Goal: Task Accomplishment & Management: Use online tool/utility

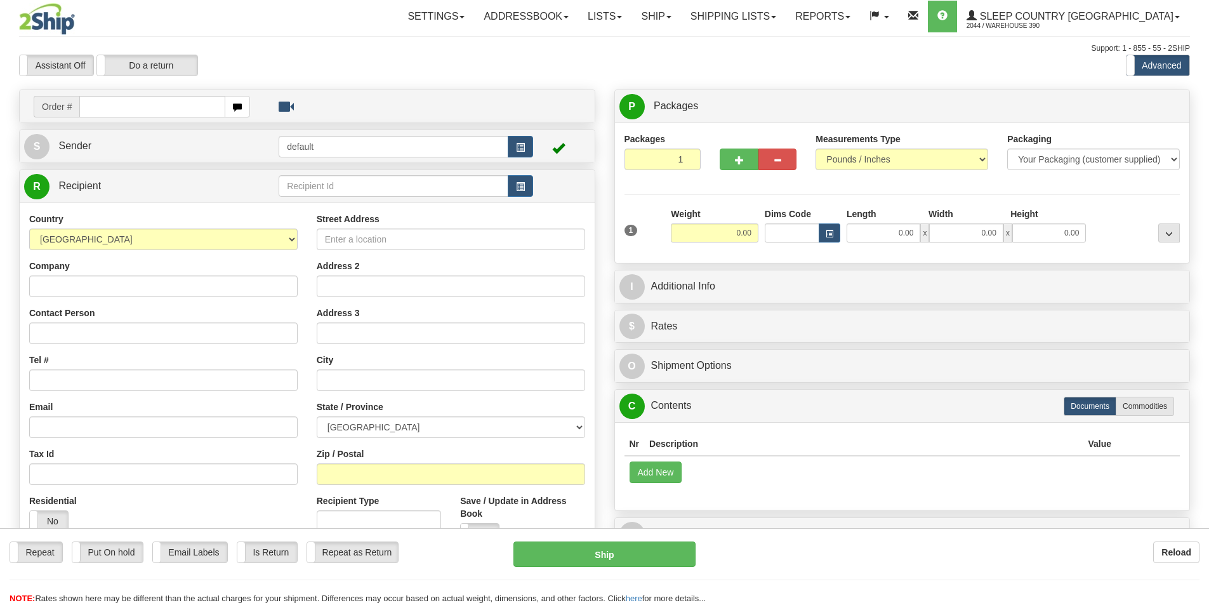
click at [114, 107] on input "text" at bounding box center [152, 107] width 146 height 22
type input "9002i066472"
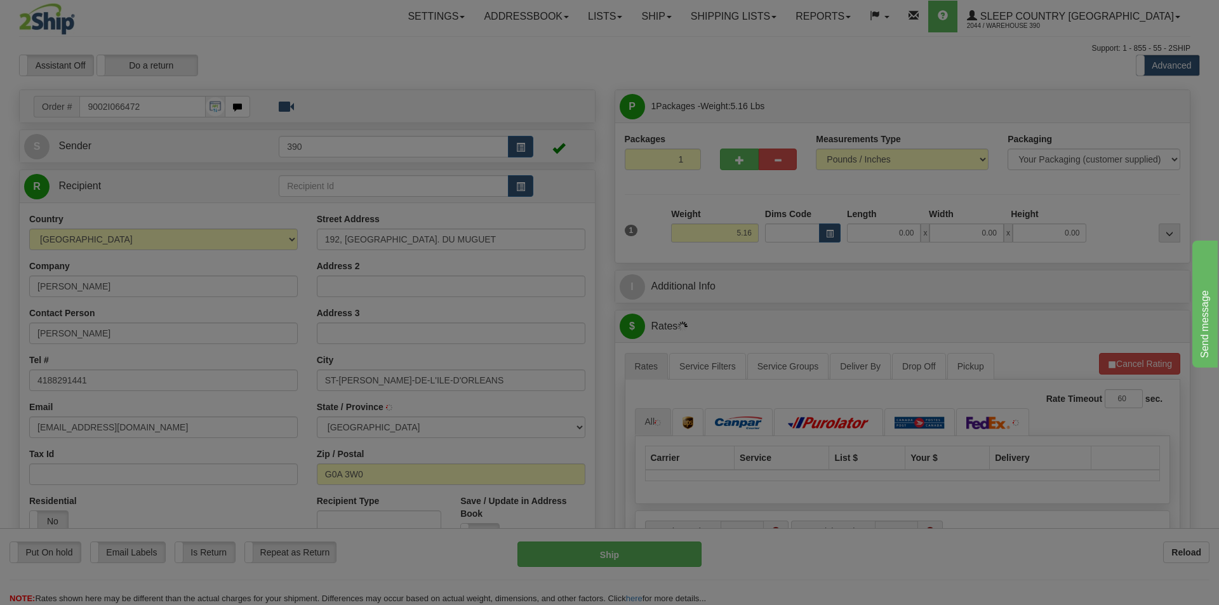
type input "SAINT-JEAN-D'ORLEANS"
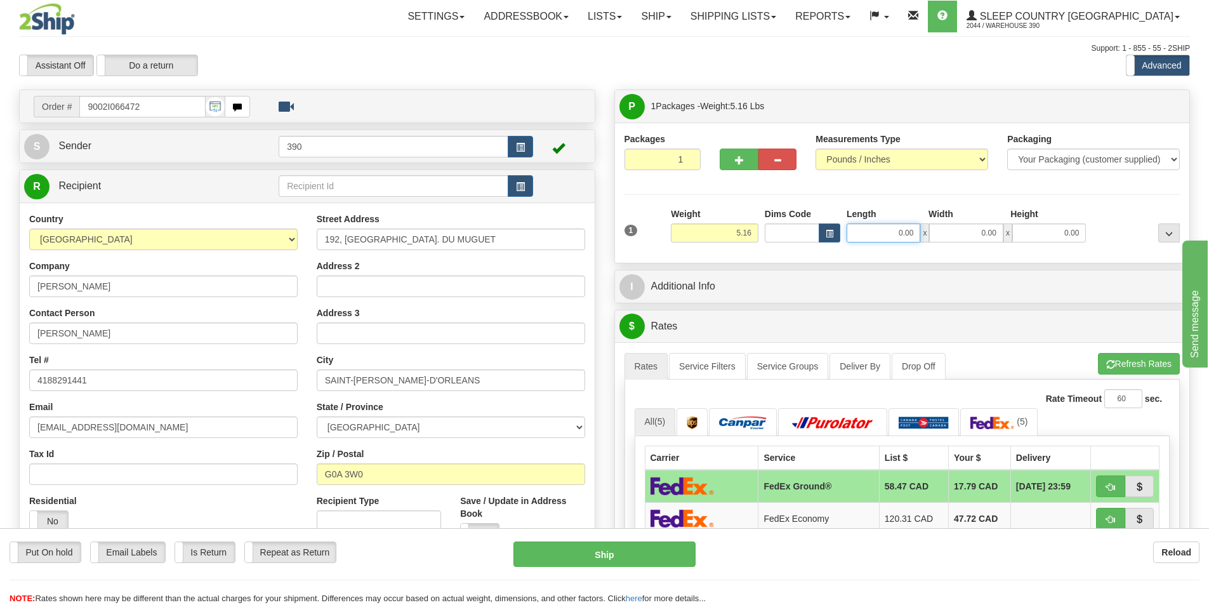
click at [915, 235] on input "0.00" at bounding box center [884, 232] width 74 height 19
type input "8.00"
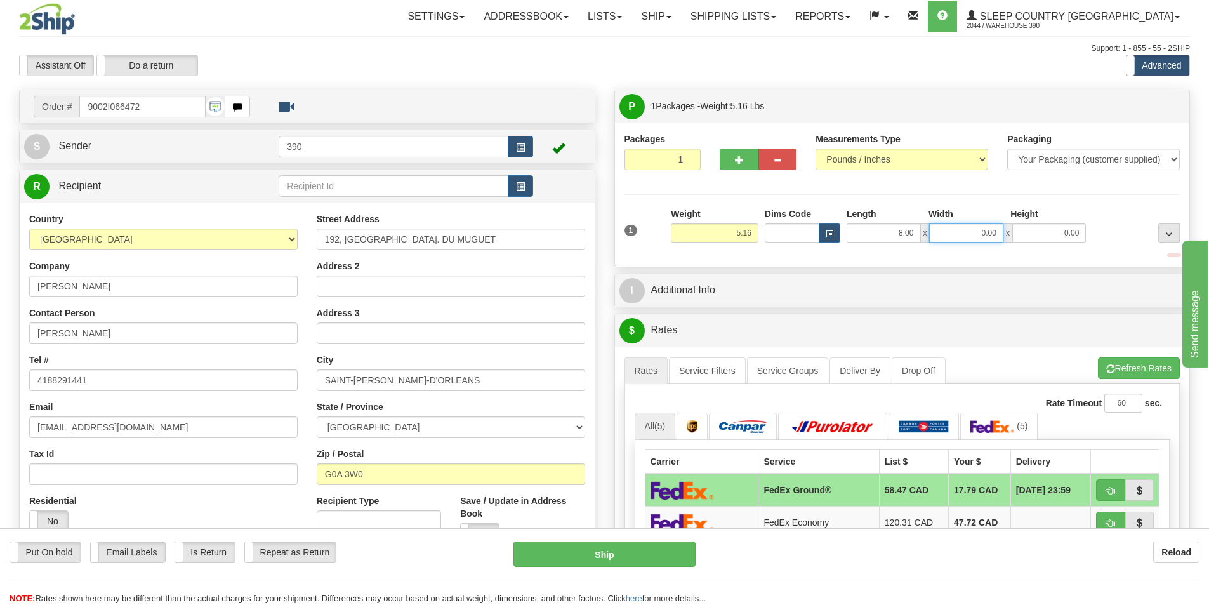
click at [998, 230] on input "0.00" at bounding box center [966, 232] width 74 height 19
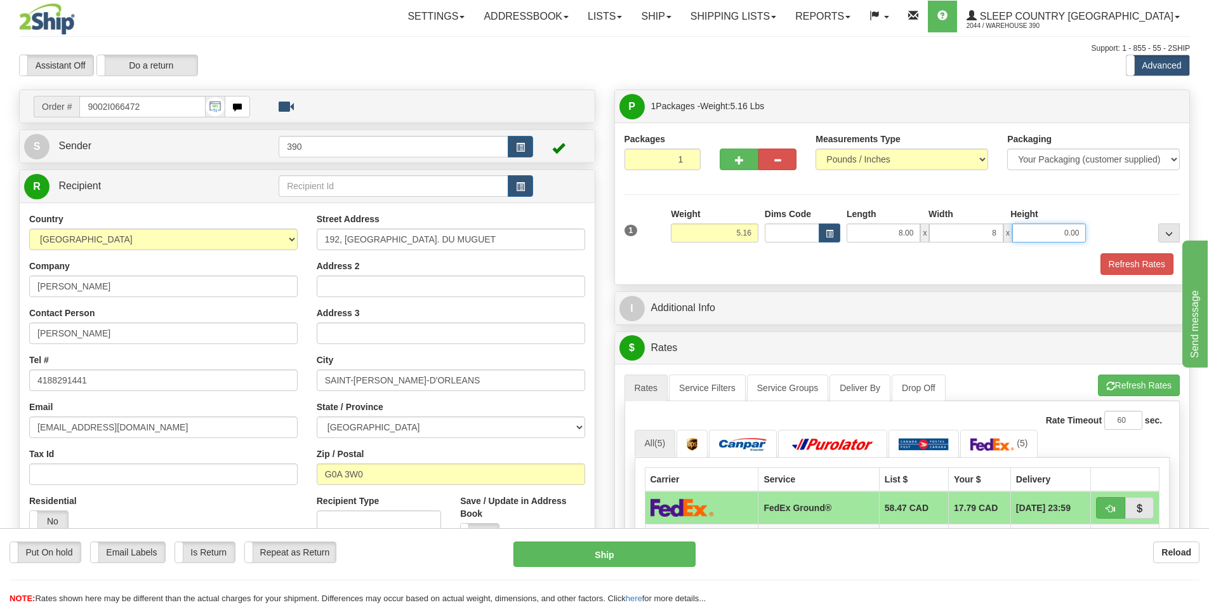
type input "8.00"
click at [1079, 229] on input "0.00" at bounding box center [1049, 232] width 74 height 19
type input "20.00"
click at [1143, 262] on button "Refresh Rates" at bounding box center [1137, 264] width 73 height 22
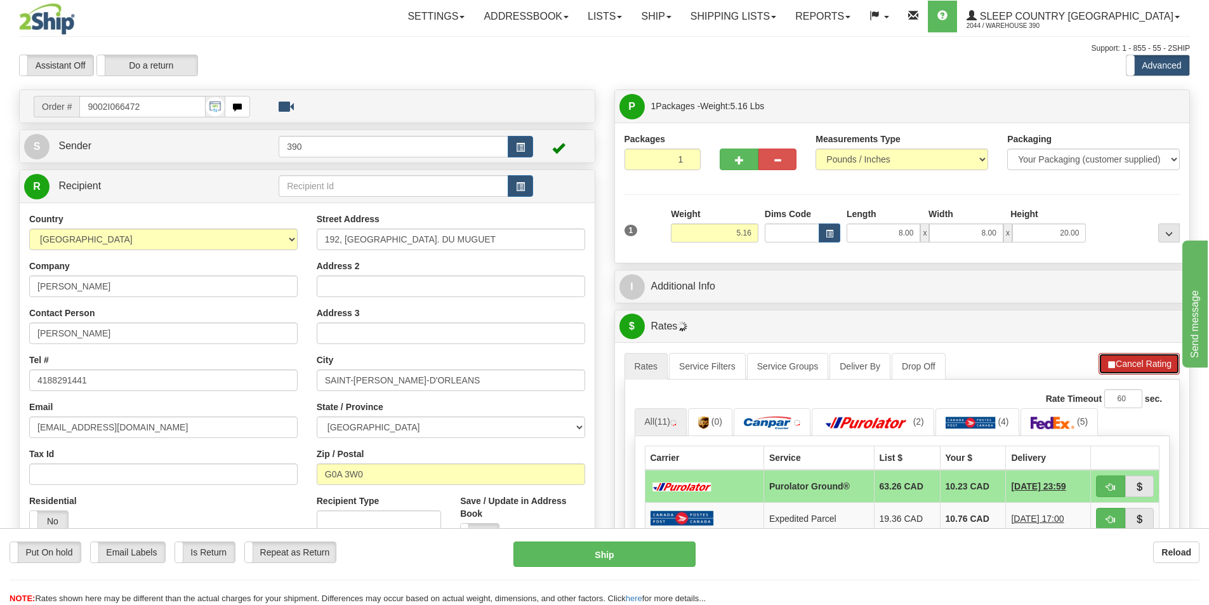
click at [1144, 365] on button "Cancel Rating" at bounding box center [1139, 364] width 81 height 22
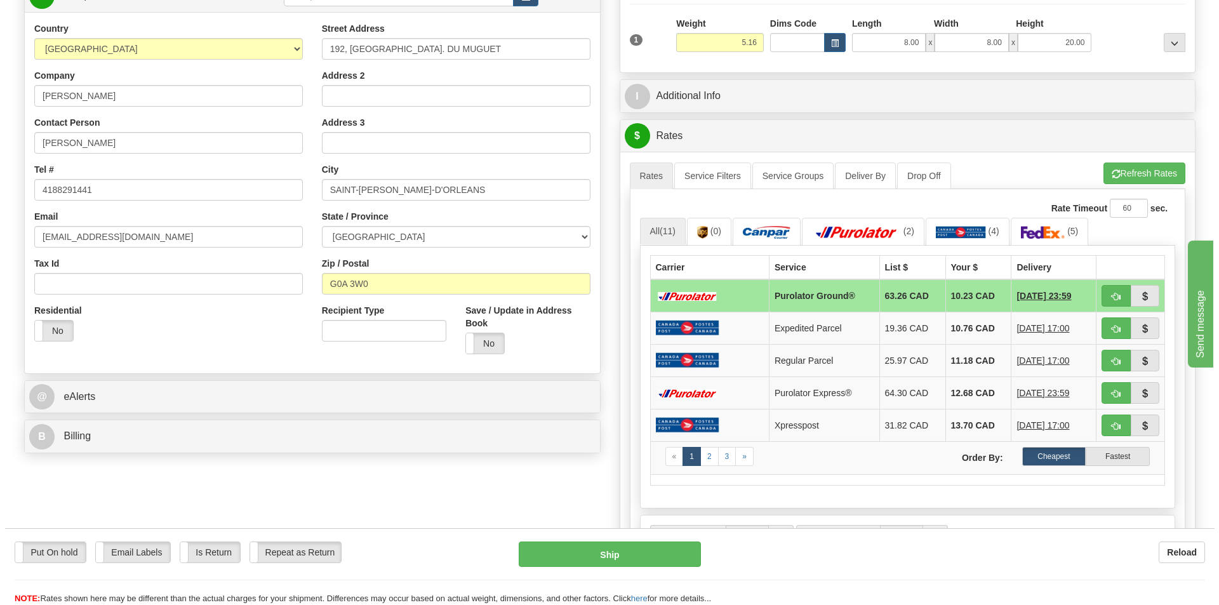
scroll to position [254, 0]
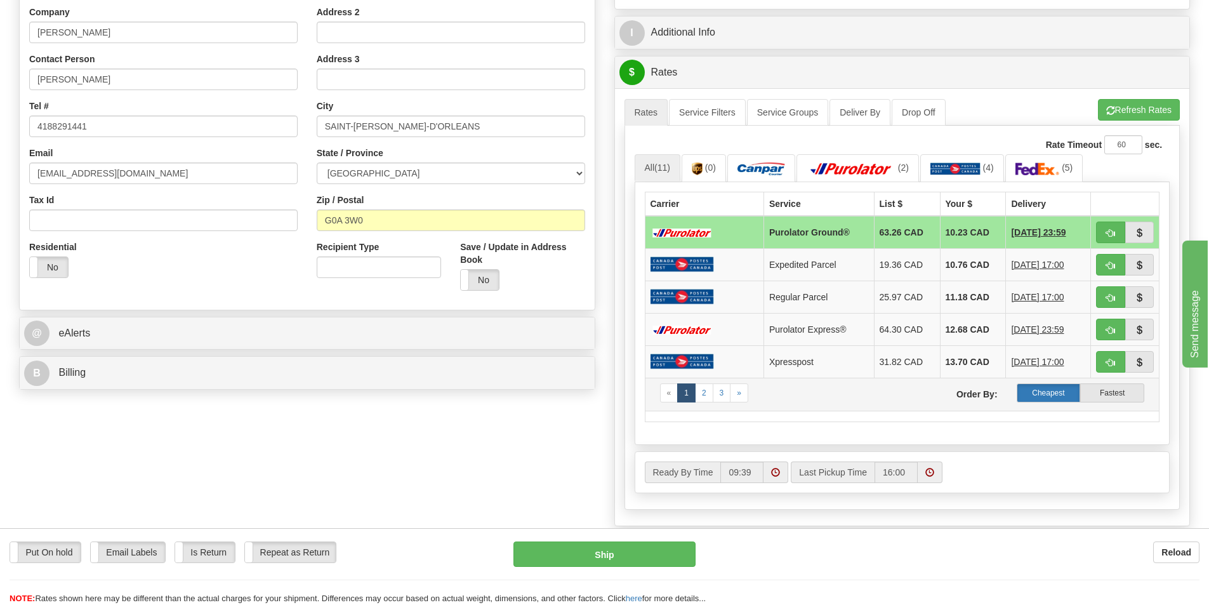
click at [1045, 395] on label "Cheapest" at bounding box center [1049, 392] width 64 height 19
click at [606, 555] on button "Ship" at bounding box center [605, 553] width 182 height 25
type input "260"
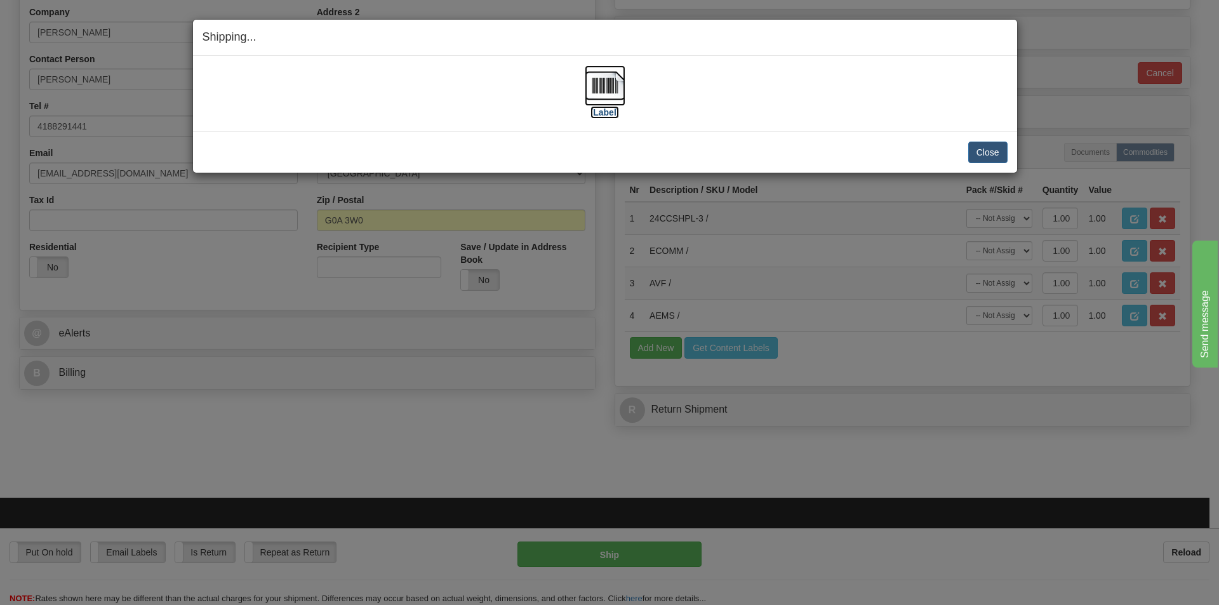
click at [606, 81] on img at bounding box center [605, 85] width 41 height 41
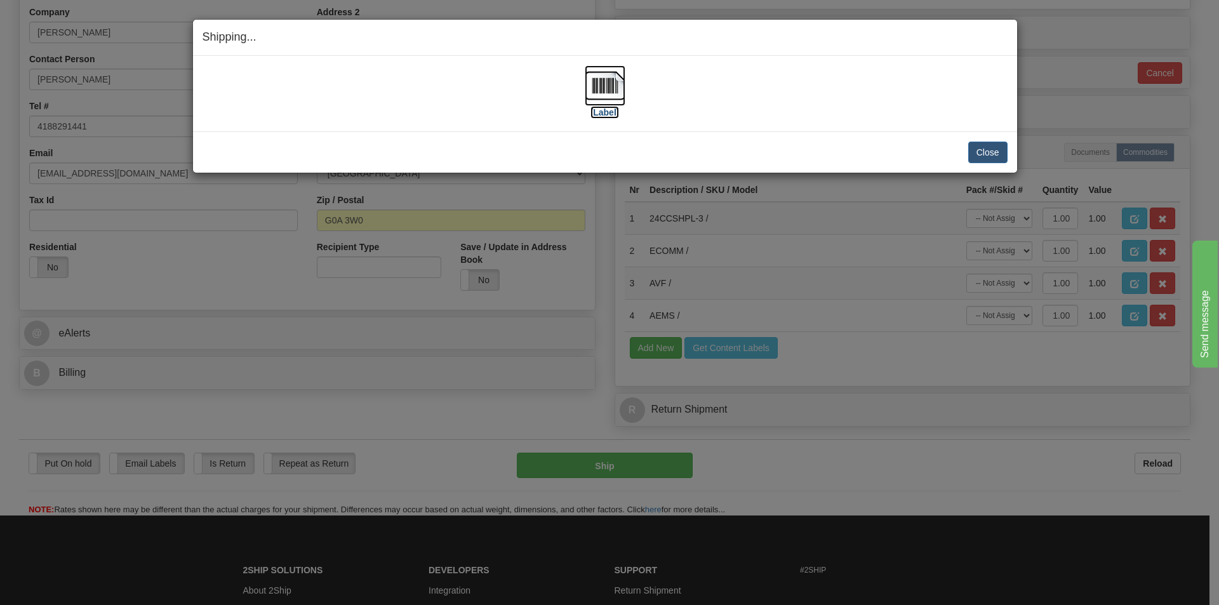
click at [609, 83] on img at bounding box center [605, 85] width 41 height 41
click at [604, 88] on img at bounding box center [605, 85] width 41 height 41
click at [989, 149] on button "Close" at bounding box center [987, 153] width 39 height 22
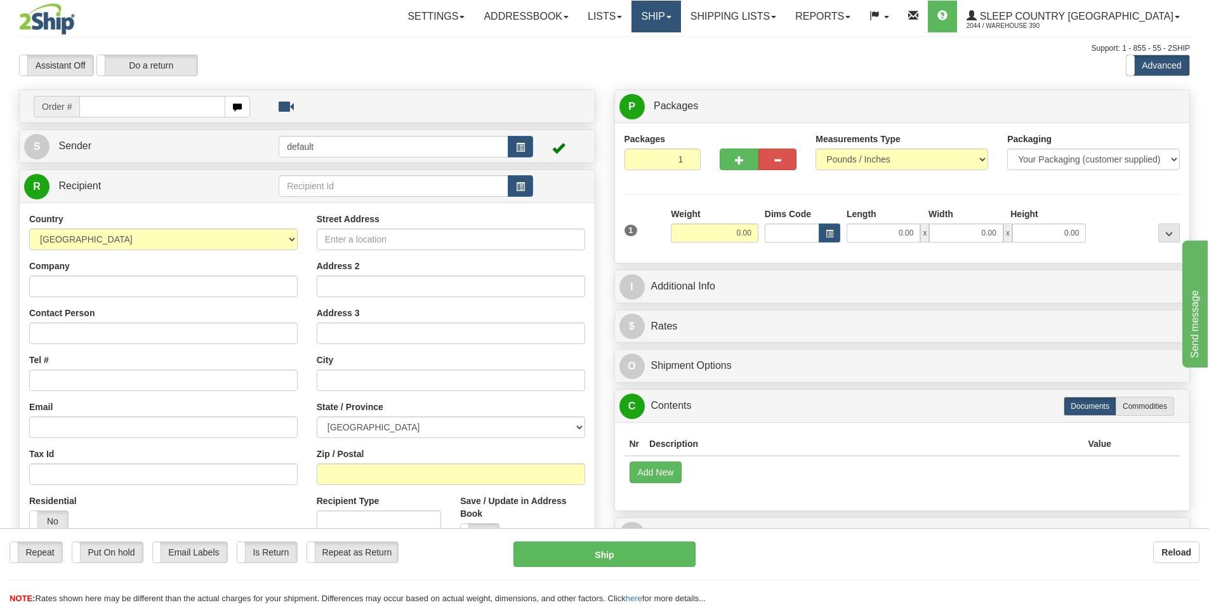
click at [680, 14] on link "Ship" at bounding box center [656, 17] width 49 height 32
click at [632, 15] on link "Lists" at bounding box center [604, 17] width 53 height 32
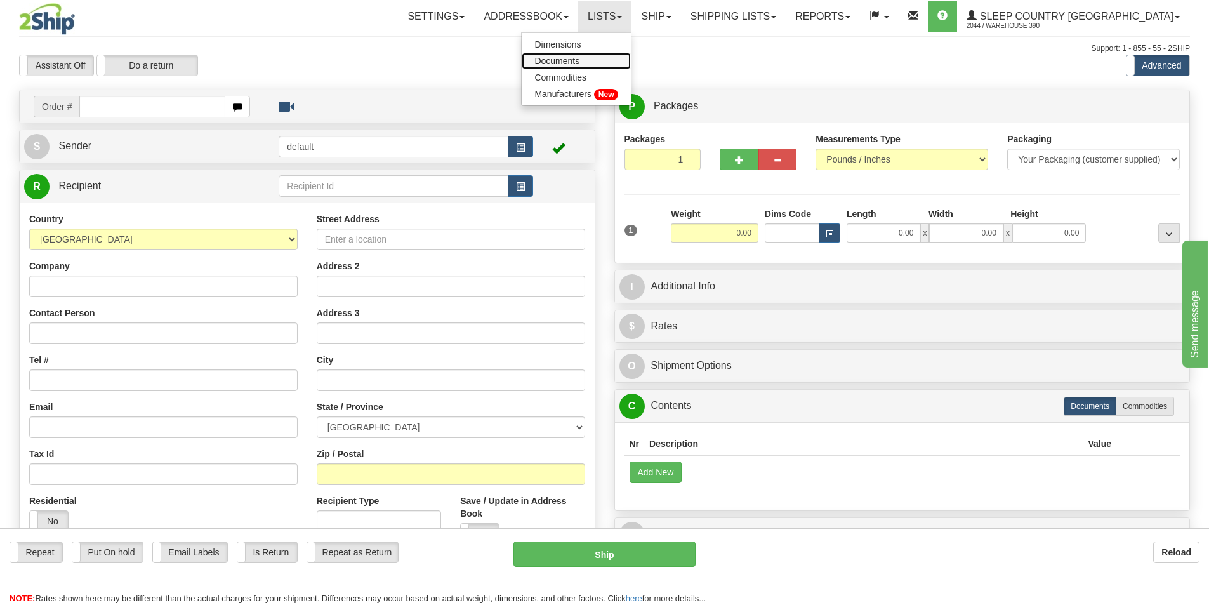
click at [580, 57] on span "Documents" at bounding box center [556, 61] width 45 height 10
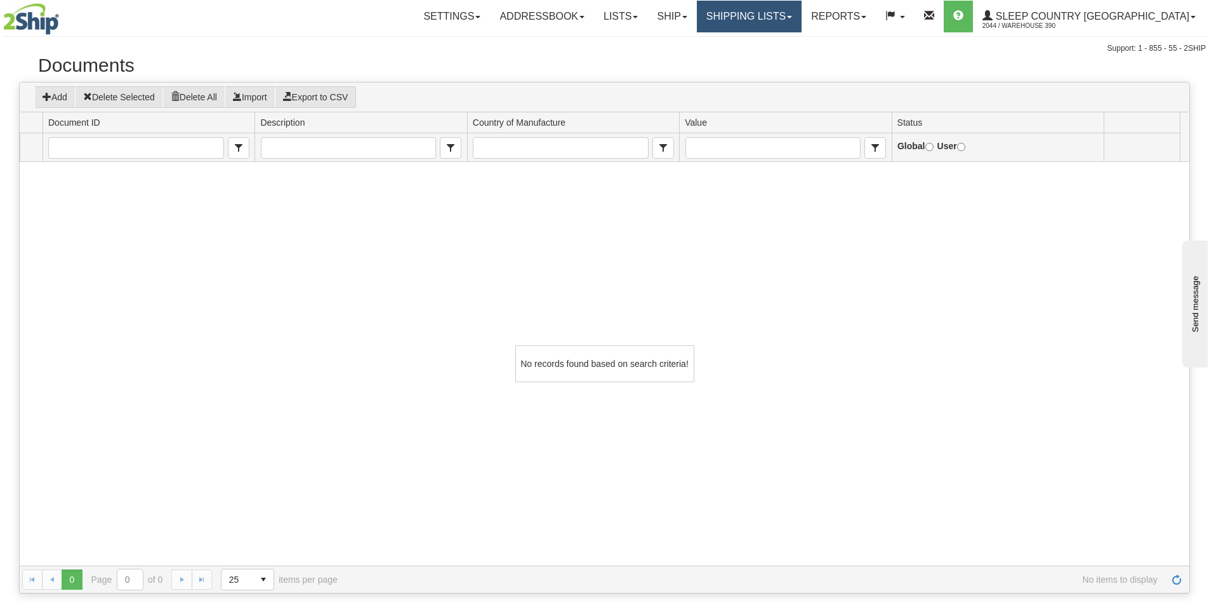
click at [802, 14] on link "Shipping lists" at bounding box center [749, 17] width 105 height 32
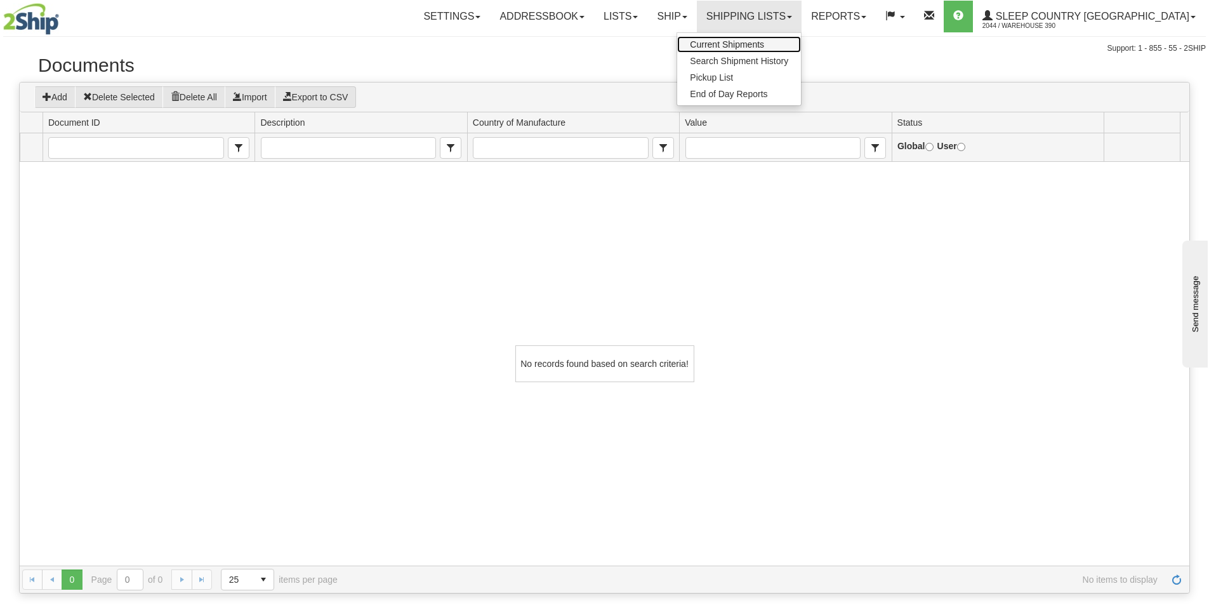
click at [764, 41] on span "Current Shipments" at bounding box center [727, 44] width 74 height 10
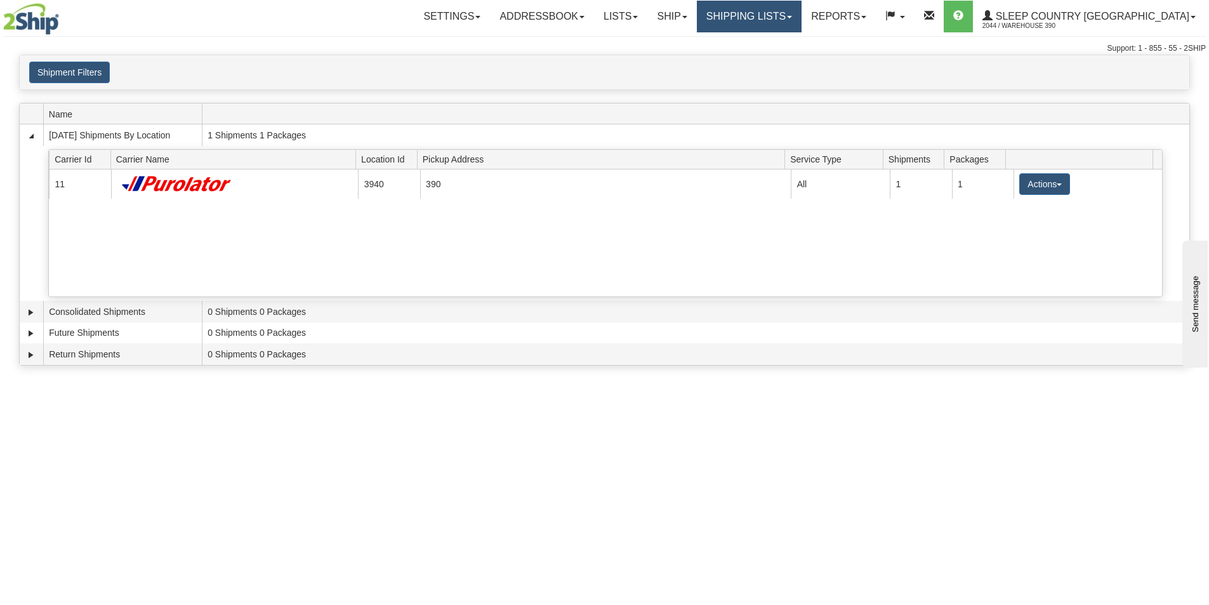
click at [802, 15] on link "Shipping lists" at bounding box center [749, 17] width 105 height 32
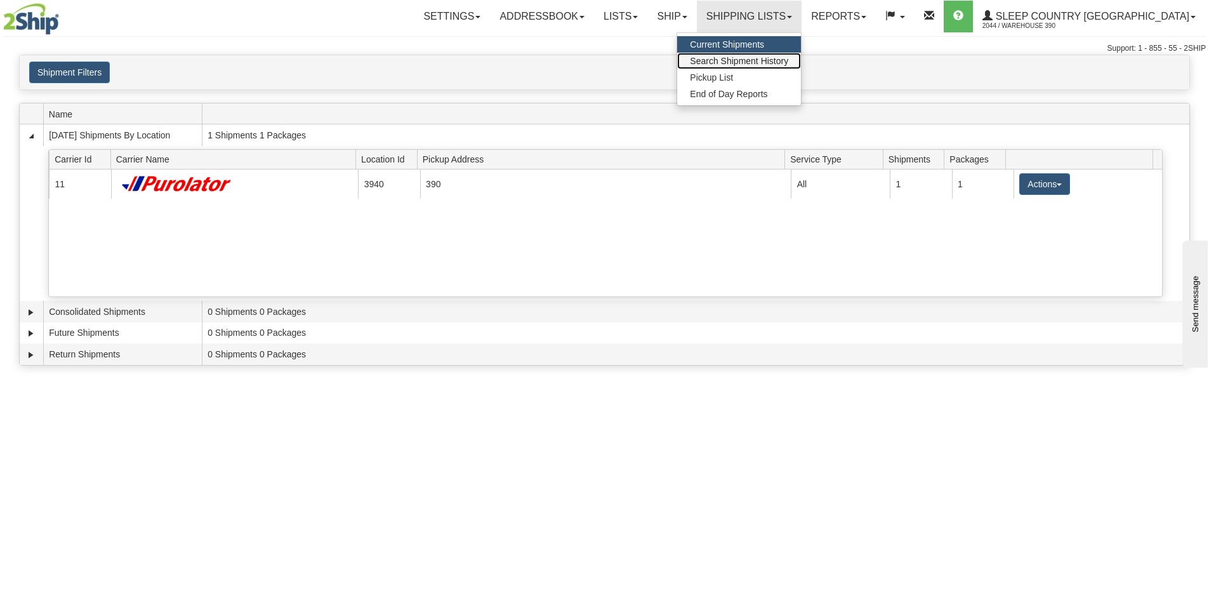
click at [788, 56] on span "Search Shipment History" at bounding box center [739, 61] width 98 height 10
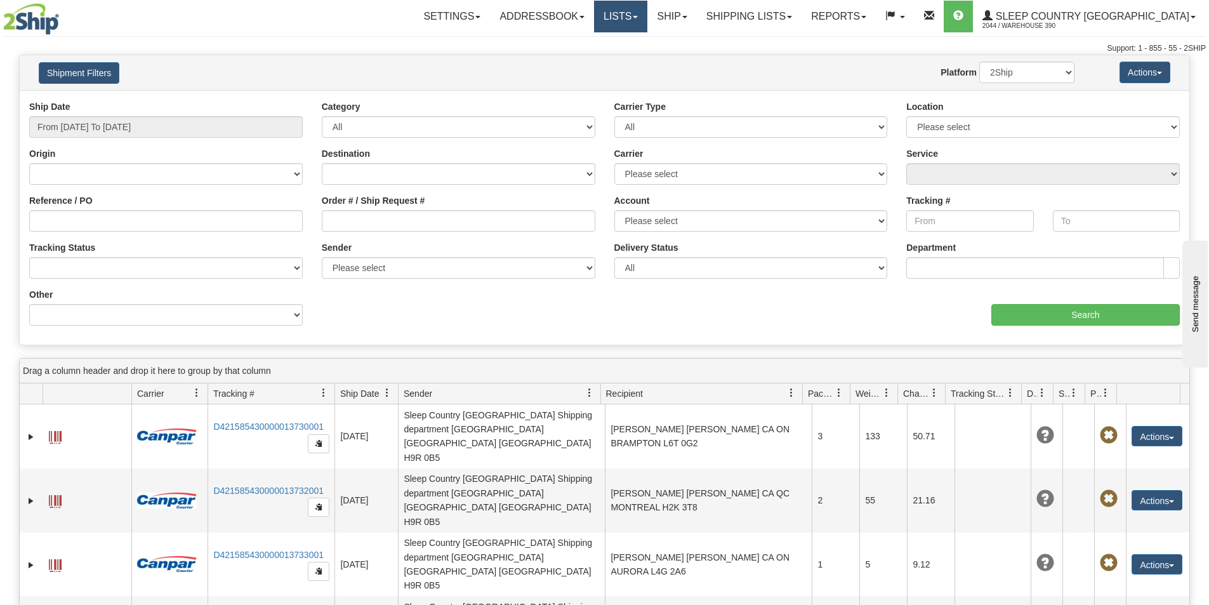
click at [638, 17] on span at bounding box center [635, 17] width 5 height 3
click at [597, 46] on span "Dimensions" at bounding box center [573, 44] width 46 height 10
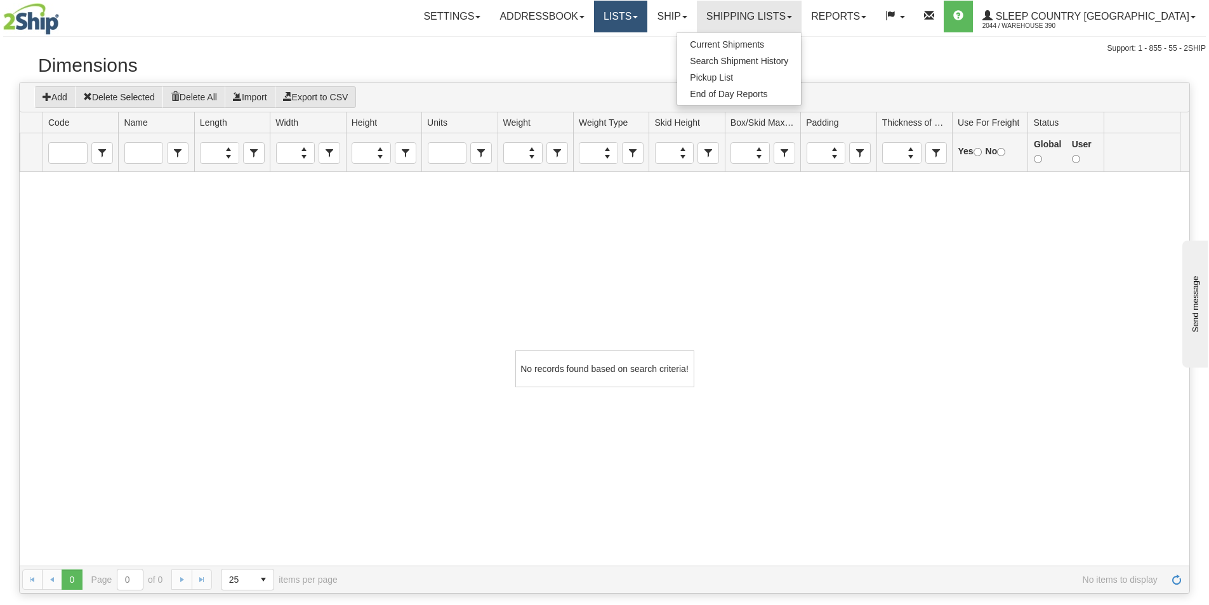
click at [647, 15] on link "Lists" at bounding box center [620, 17] width 53 height 32
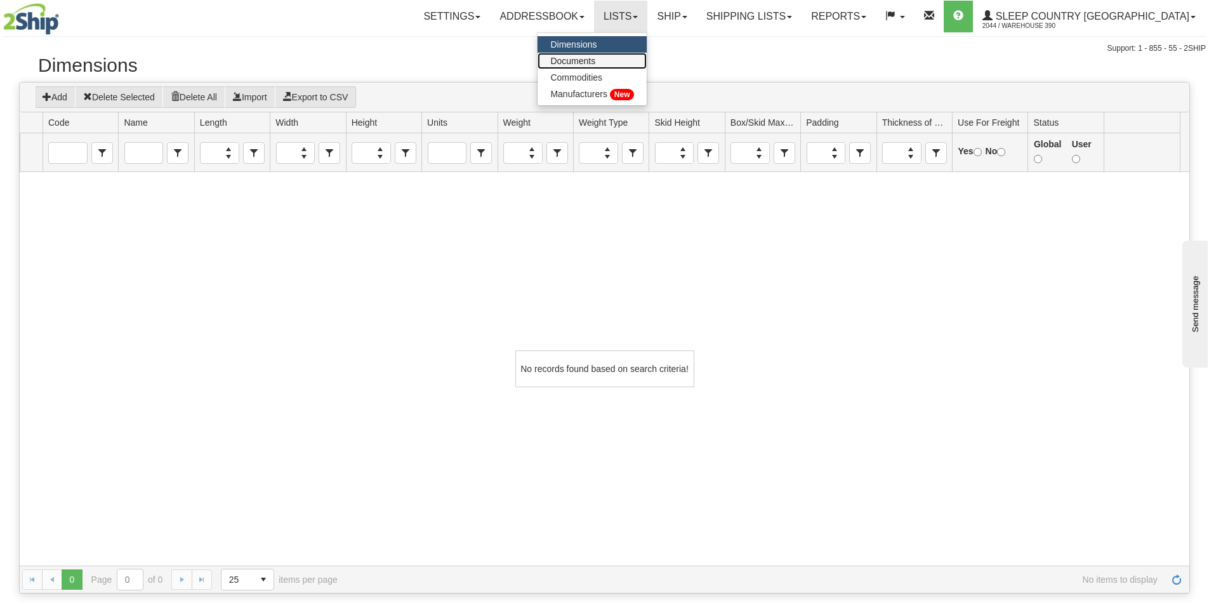
click at [595, 60] on span "Documents" at bounding box center [572, 61] width 45 height 10
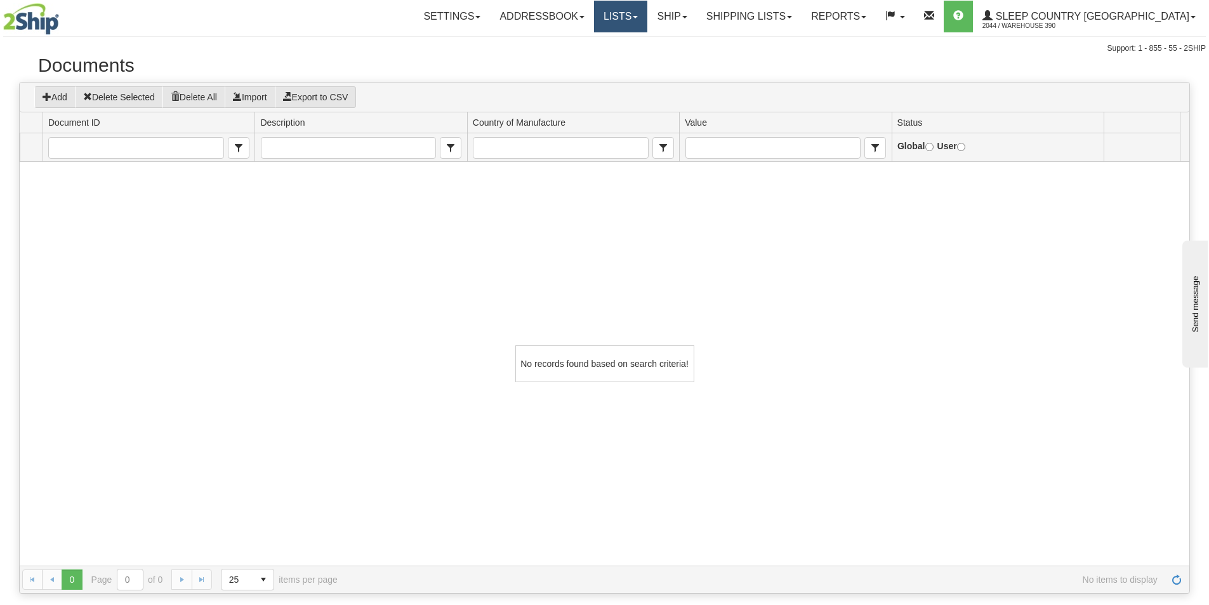
click at [647, 17] on link "Lists" at bounding box center [620, 17] width 53 height 32
click at [595, 60] on span "Documents" at bounding box center [572, 61] width 45 height 10
click at [802, 11] on link "Shipping lists" at bounding box center [749, 17] width 105 height 32
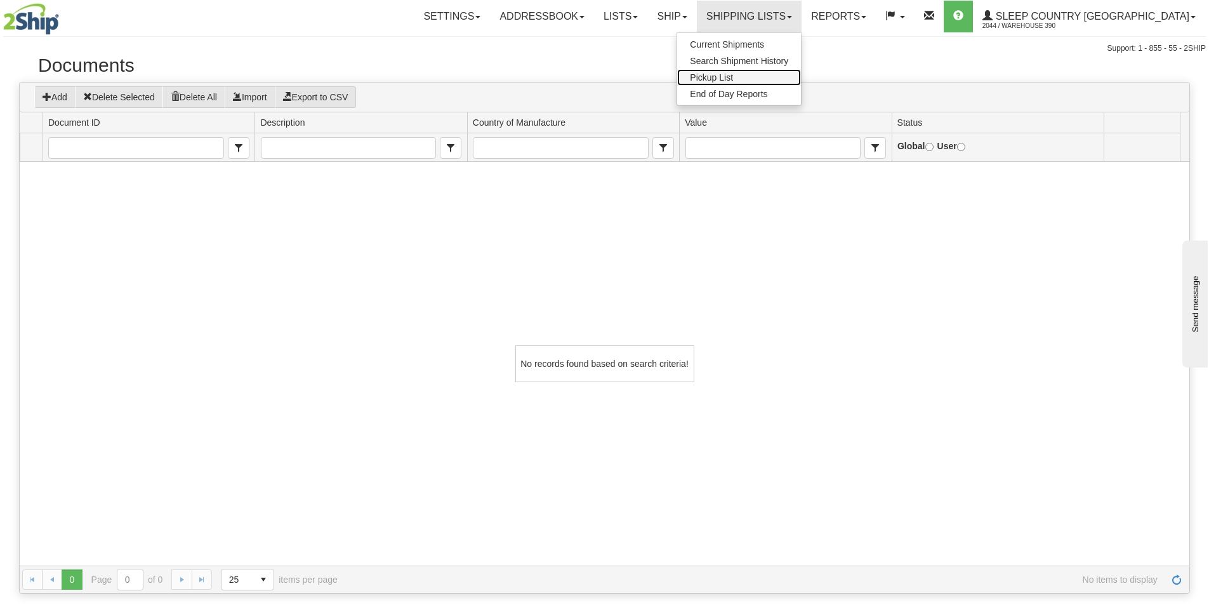
click at [733, 75] on span "Pickup List" at bounding box center [711, 77] width 43 height 10
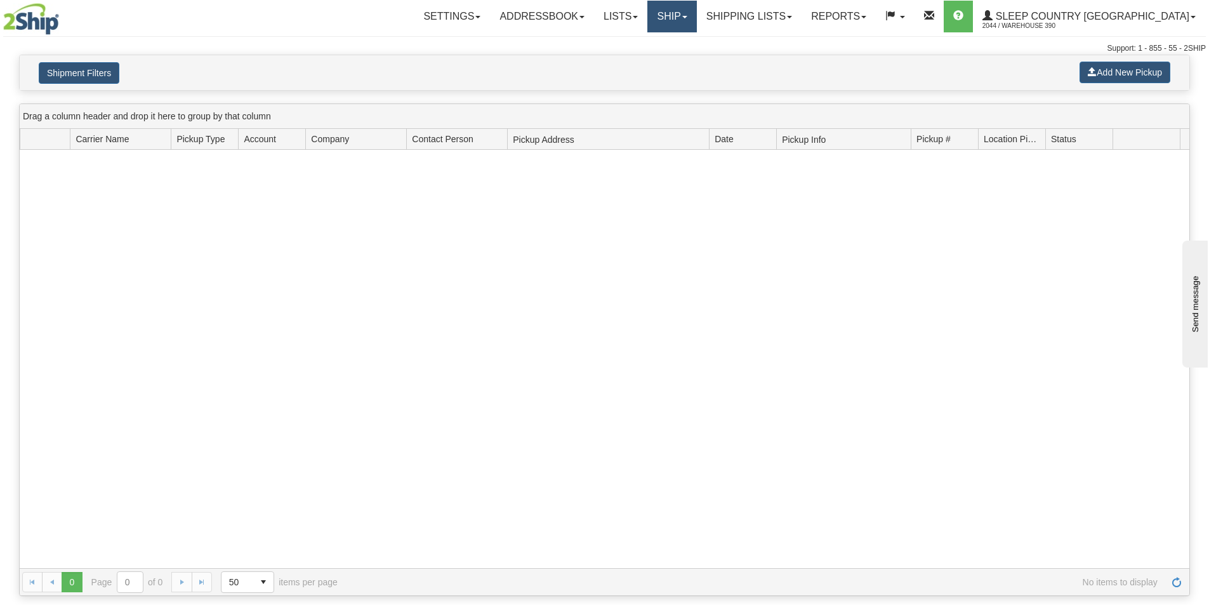
click at [696, 14] on link "Ship" at bounding box center [671, 17] width 49 height 32
click at [642, 43] on span "Ship Screen" at bounding box center [618, 44] width 48 height 10
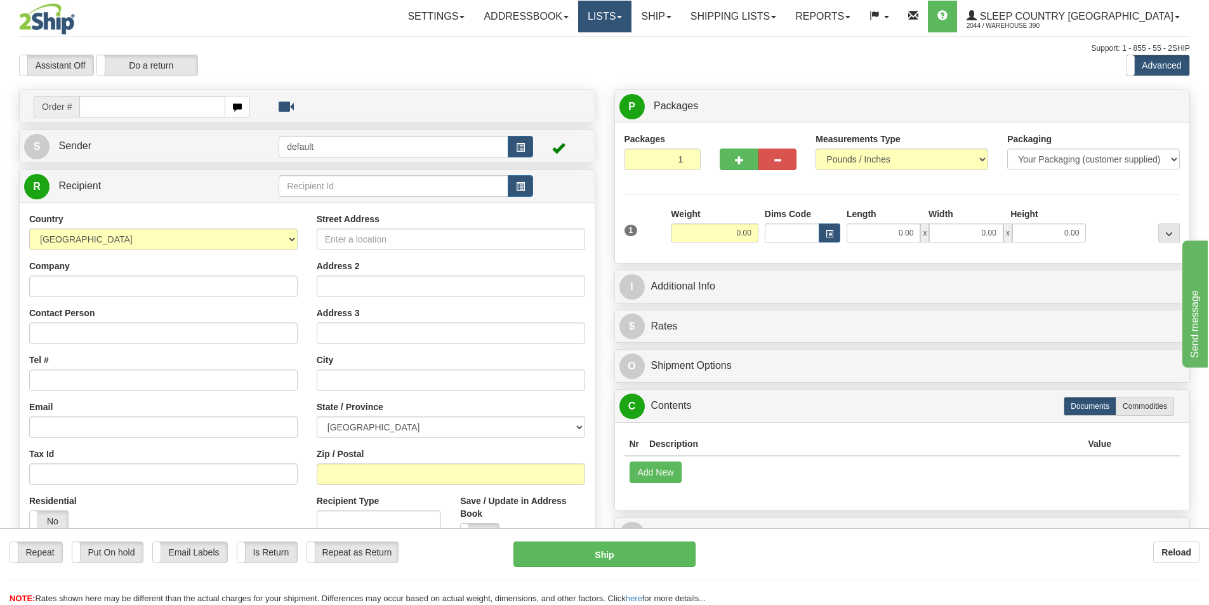
click at [632, 15] on link "Lists" at bounding box center [604, 17] width 53 height 32
click at [581, 44] on span "Dimensions" at bounding box center [557, 44] width 46 height 10
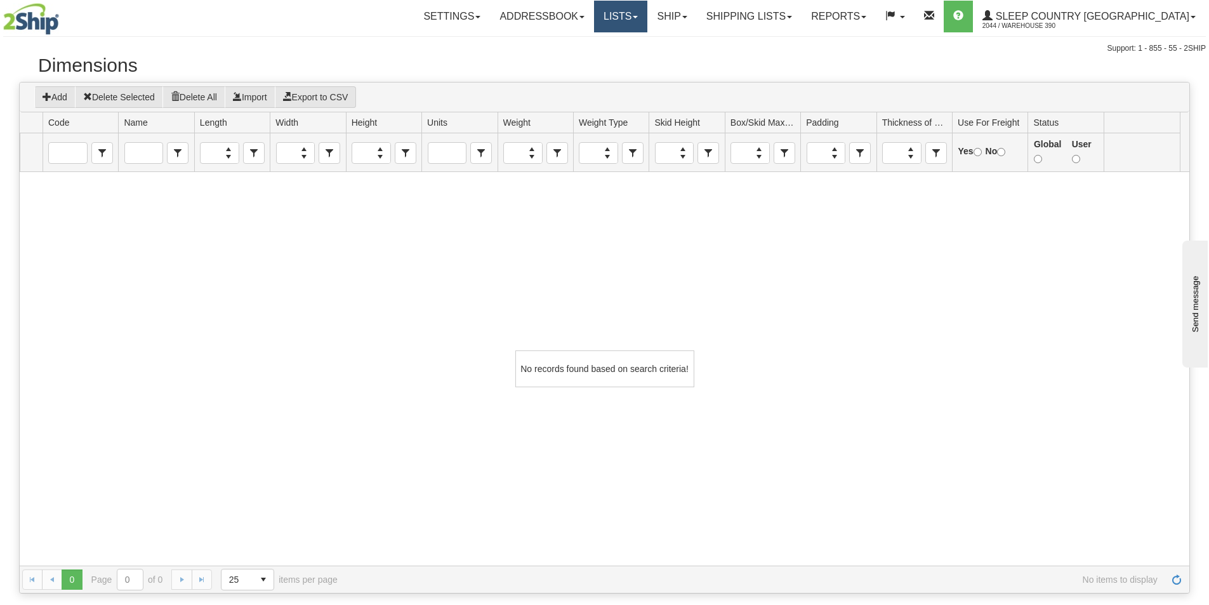
click at [647, 14] on link "Lists" at bounding box center [620, 17] width 53 height 32
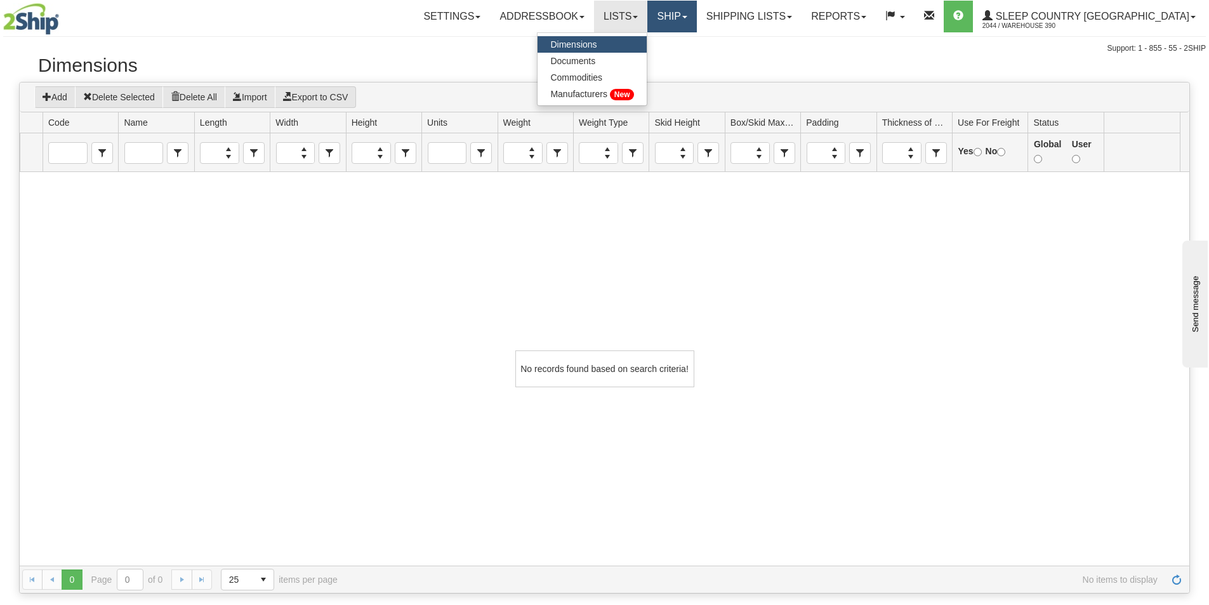
click at [696, 11] on link "Ship" at bounding box center [671, 17] width 49 height 32
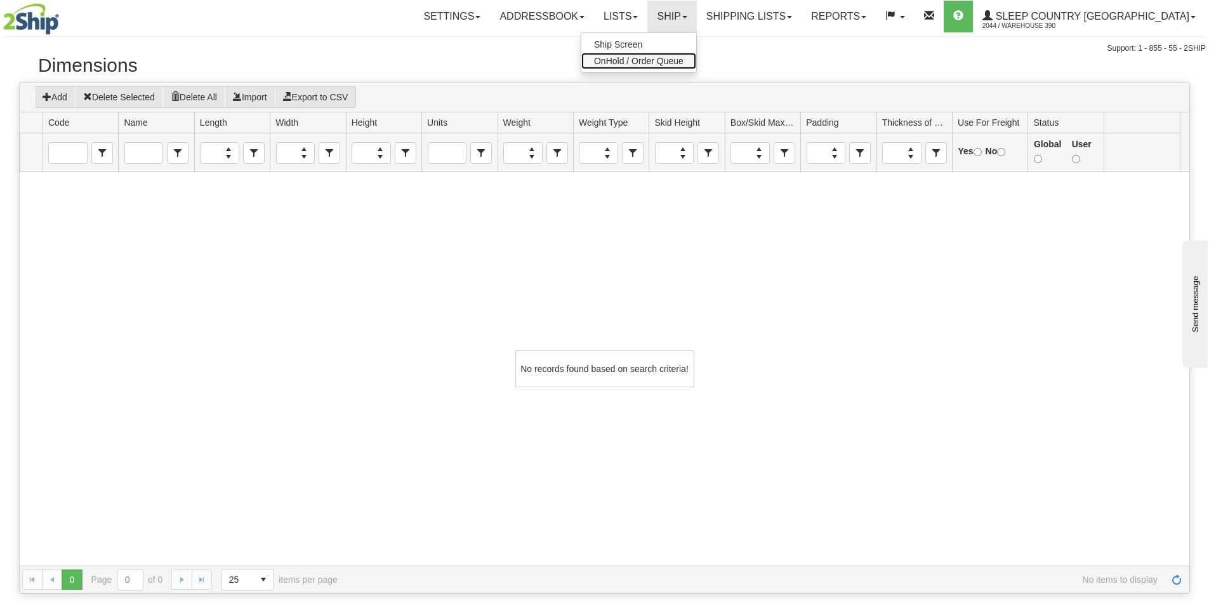
click at [683, 60] on span "OnHold / Order Queue" at bounding box center [639, 61] width 90 height 10
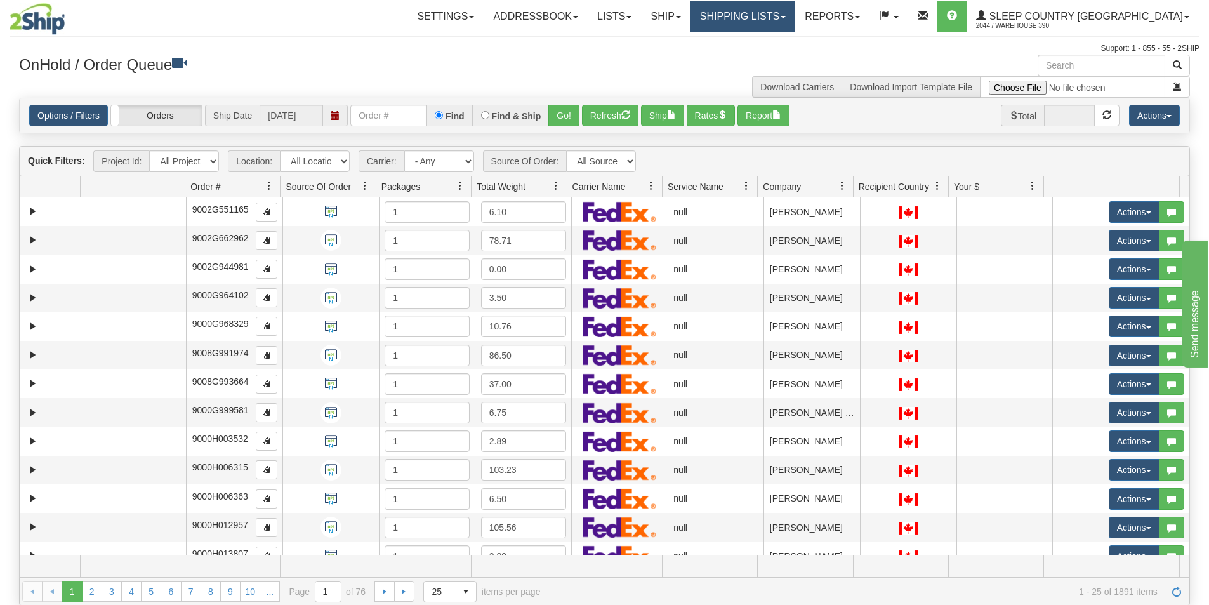
click at [795, 16] on link "Shipping lists" at bounding box center [743, 17] width 105 height 32
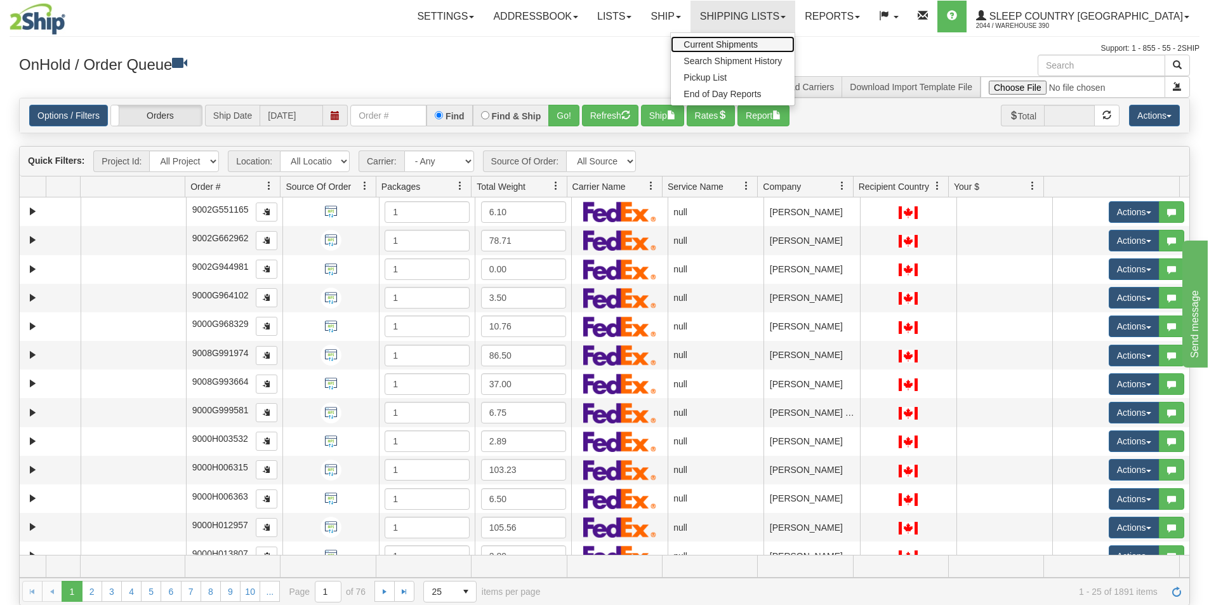
click at [758, 43] on span "Current Shipments" at bounding box center [721, 44] width 74 height 10
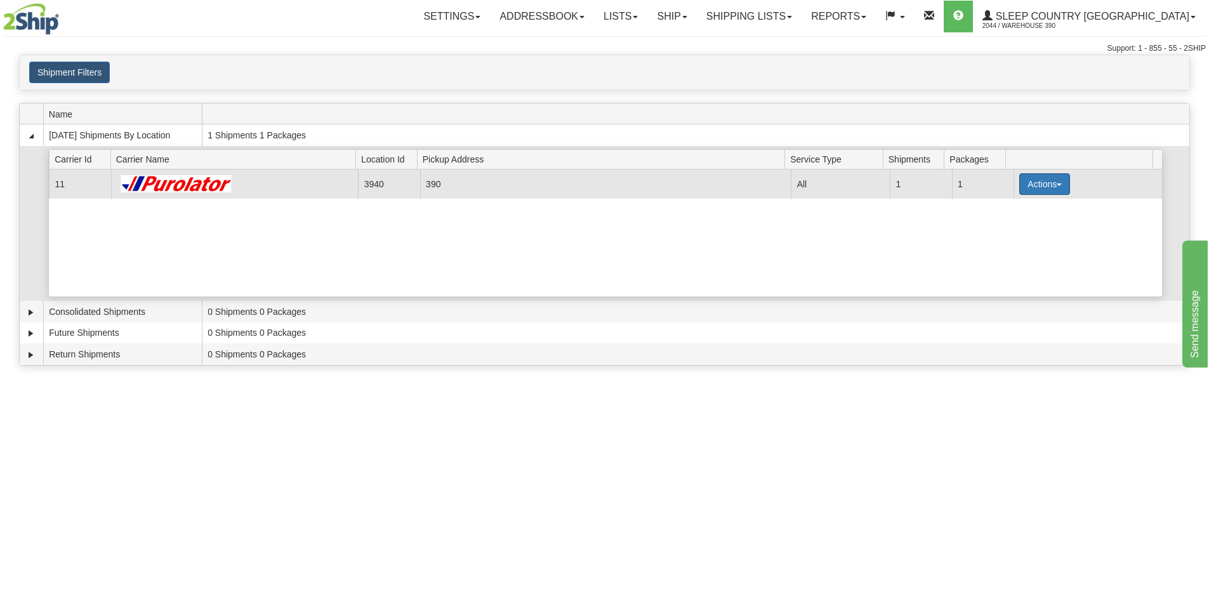
click at [1057, 184] on span "button" at bounding box center [1059, 184] width 5 height 3
click at [1008, 205] on span "Details" at bounding box center [998, 207] width 34 height 9
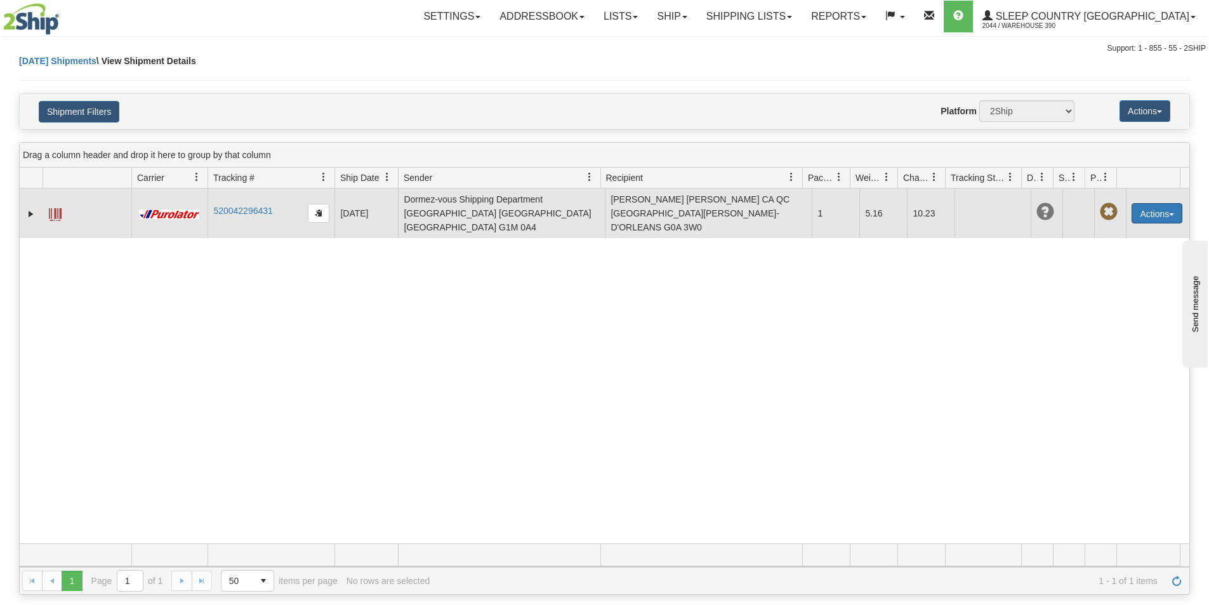
click at [1169, 213] on span "button" at bounding box center [1171, 214] width 5 height 3
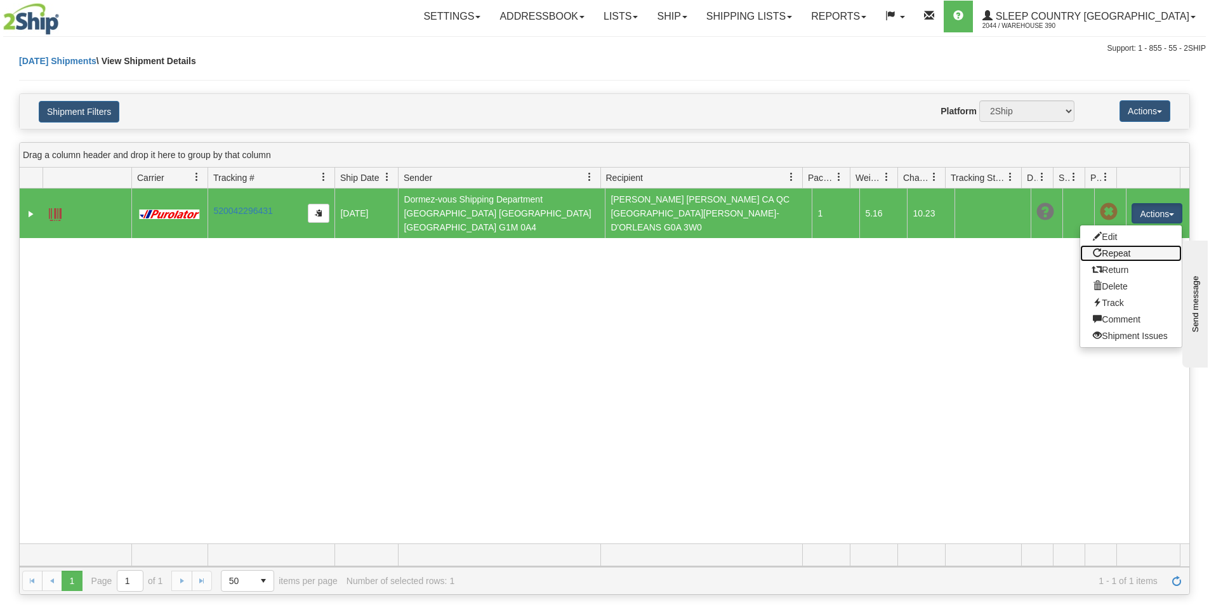
click at [1119, 247] on link "Repeat" at bounding box center [1131, 253] width 102 height 17
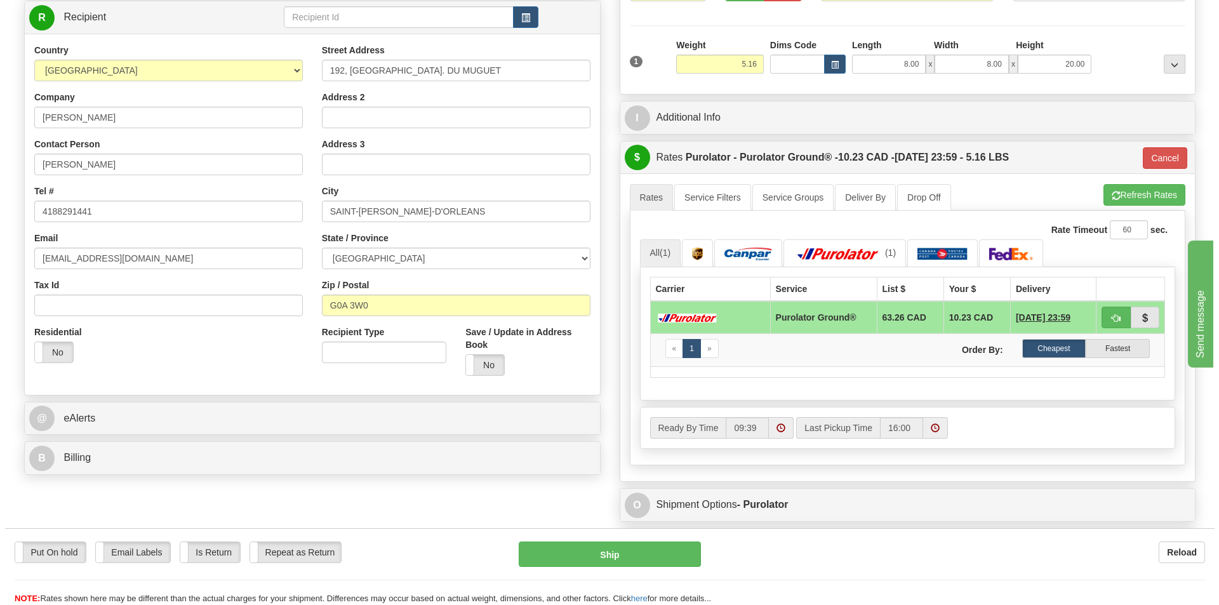
scroll to position [190, 0]
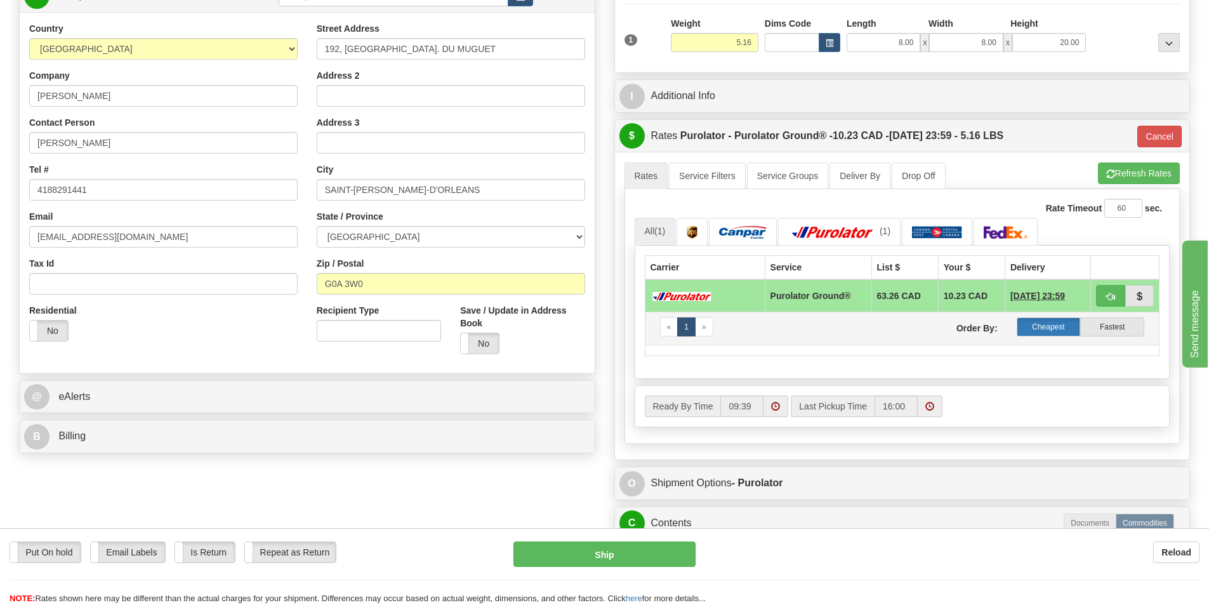
click at [1040, 326] on label "Cheapest" at bounding box center [1049, 326] width 64 height 19
click at [607, 554] on button "Ship" at bounding box center [605, 553] width 182 height 25
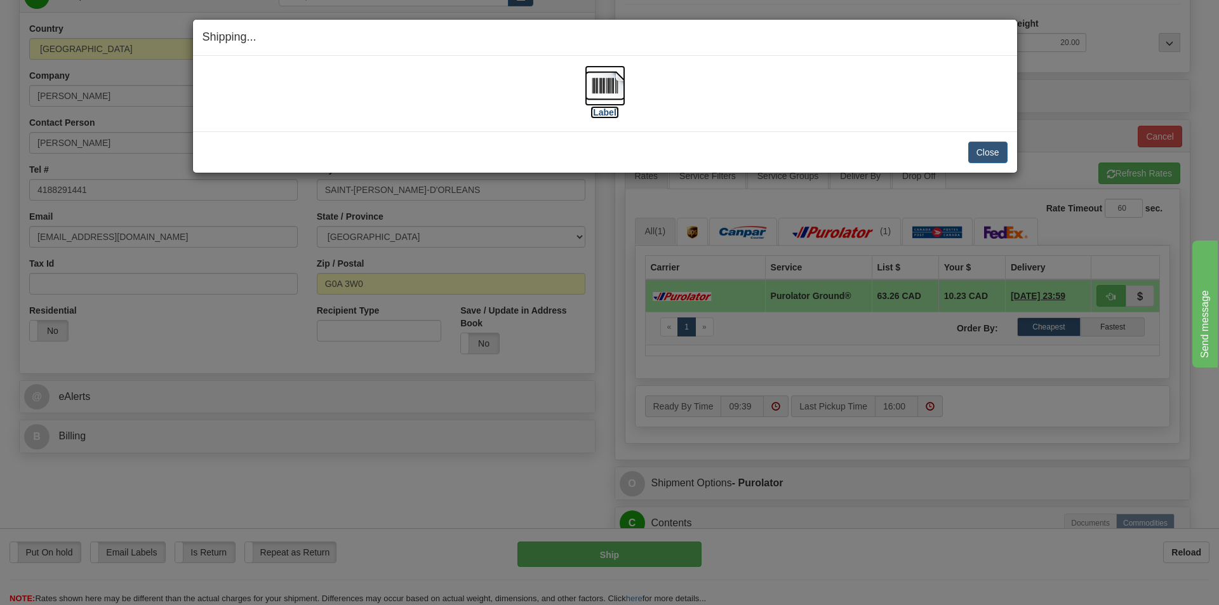
click at [606, 84] on img at bounding box center [605, 85] width 41 height 41
click at [986, 146] on button "Close" at bounding box center [987, 153] width 39 height 22
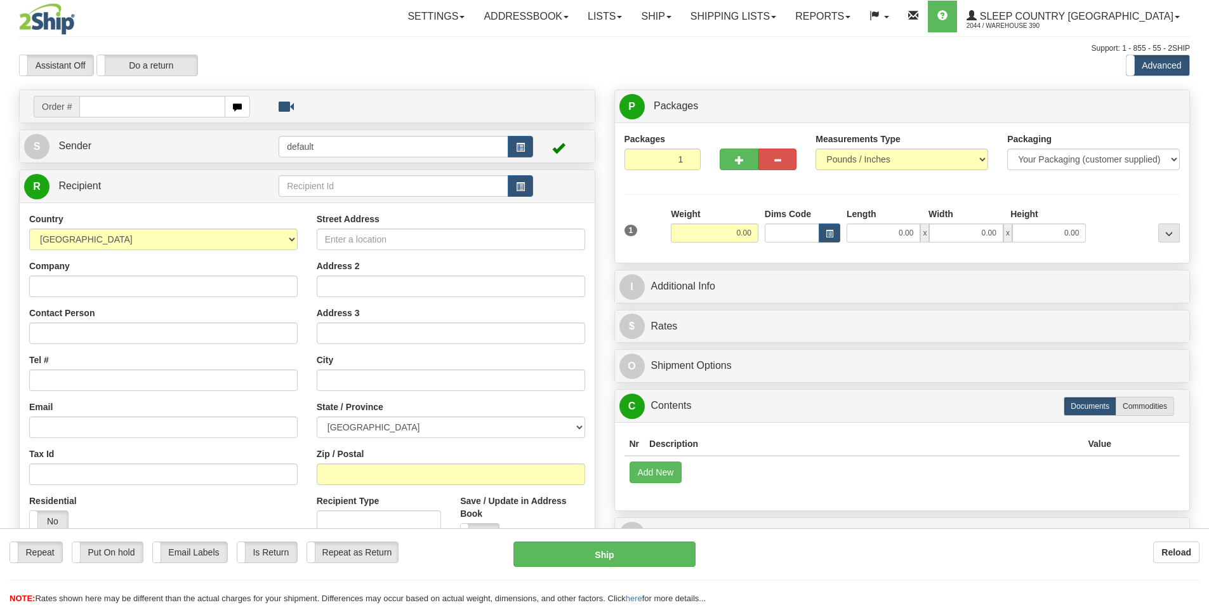
click at [159, 101] on input "text" at bounding box center [152, 107] width 146 height 22
type input "9002i053423"
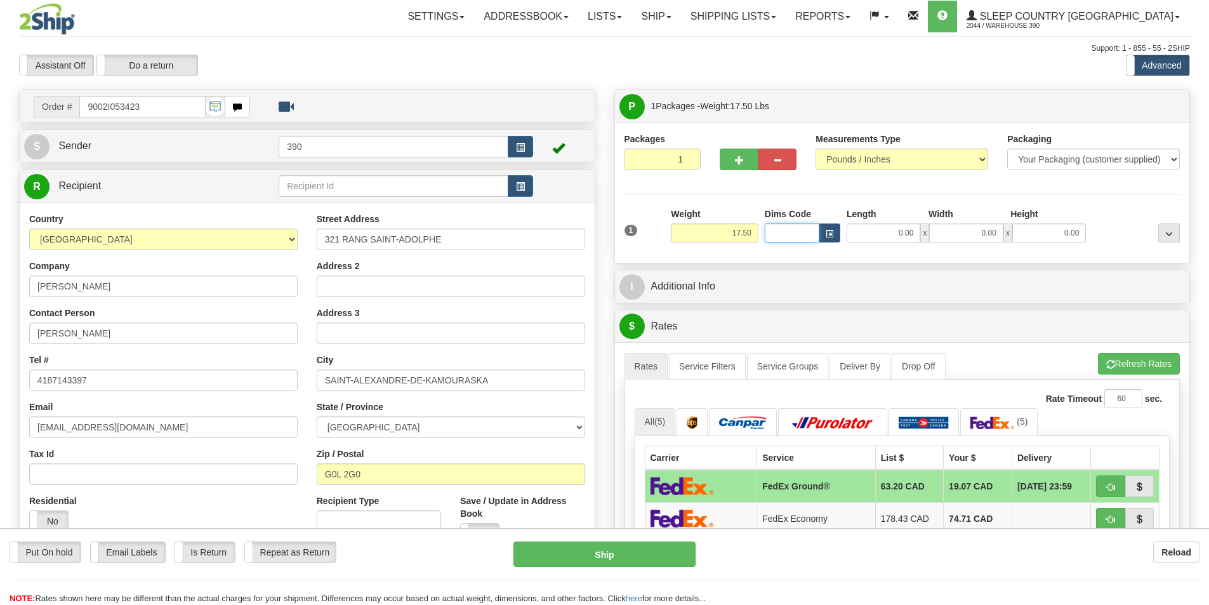
click at [802, 234] on input "Dims Code" at bounding box center [792, 232] width 55 height 19
type input "20"
click at [913, 232] on input "0.00" at bounding box center [884, 232] width 74 height 19
type input "20.00"
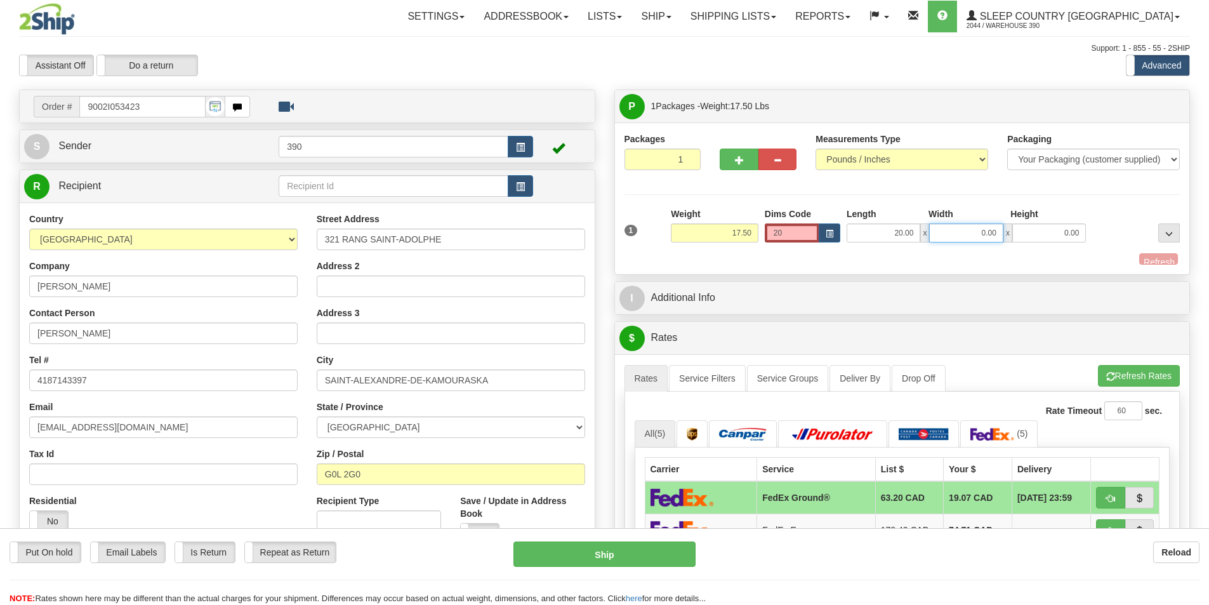
click at [999, 235] on input "0.00" at bounding box center [966, 232] width 74 height 19
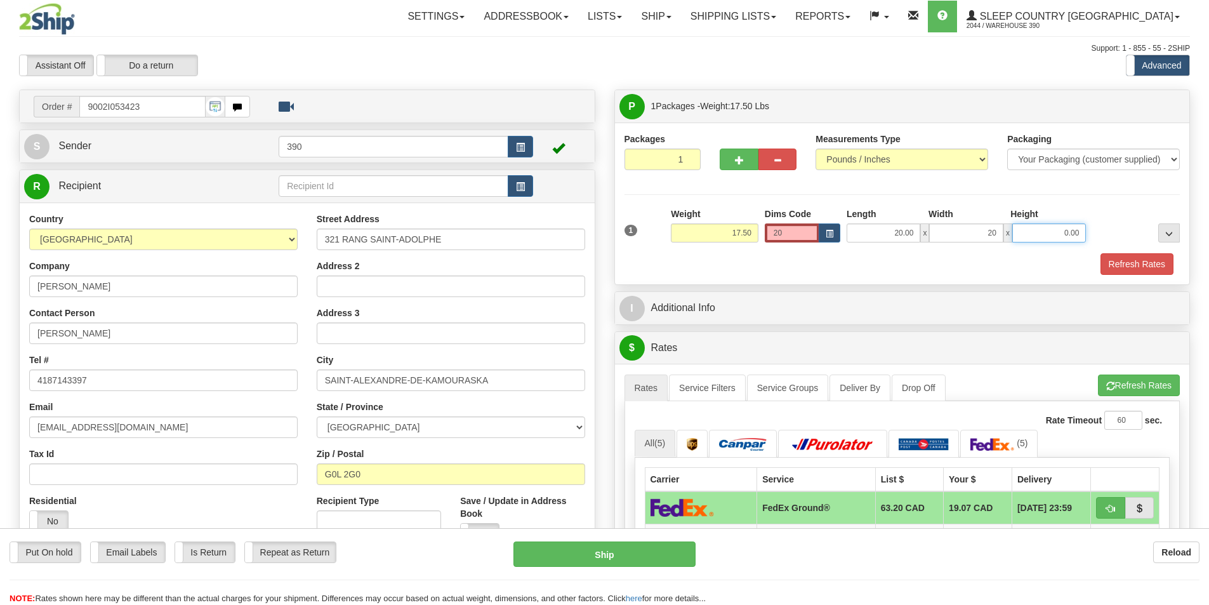
type input "20.00"
click at [1079, 230] on input "0.00" at bounding box center [1049, 232] width 74 height 19
type input "2"
type input "40.00"
click at [1135, 260] on button "Refresh Rates" at bounding box center [1137, 264] width 73 height 22
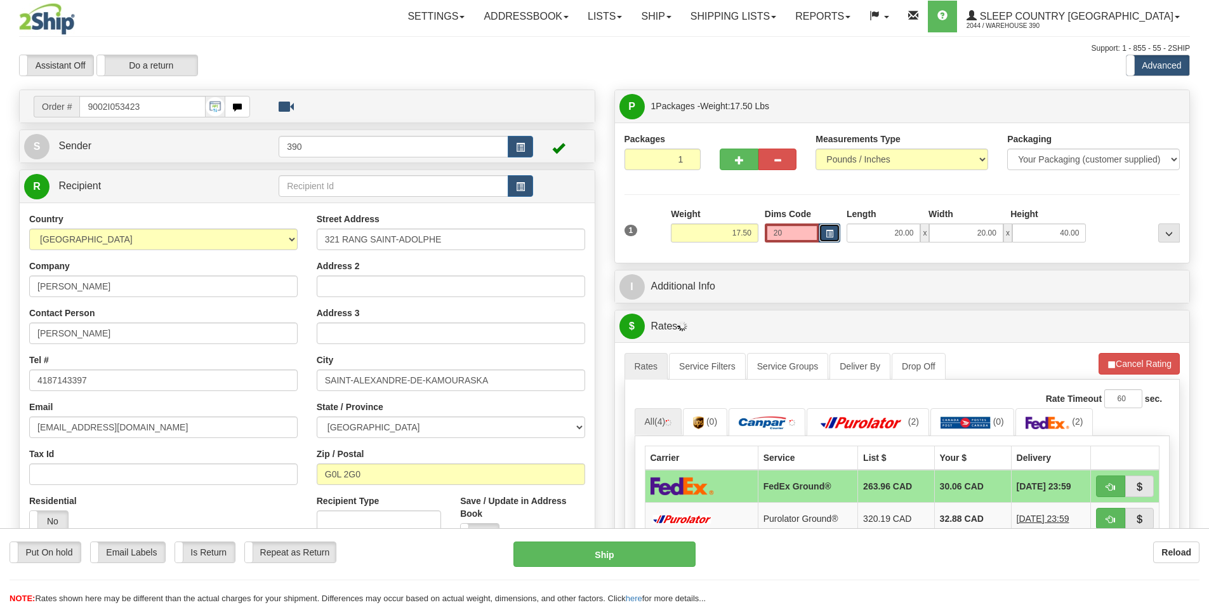
click at [830, 236] on span "button" at bounding box center [830, 233] width 8 height 7
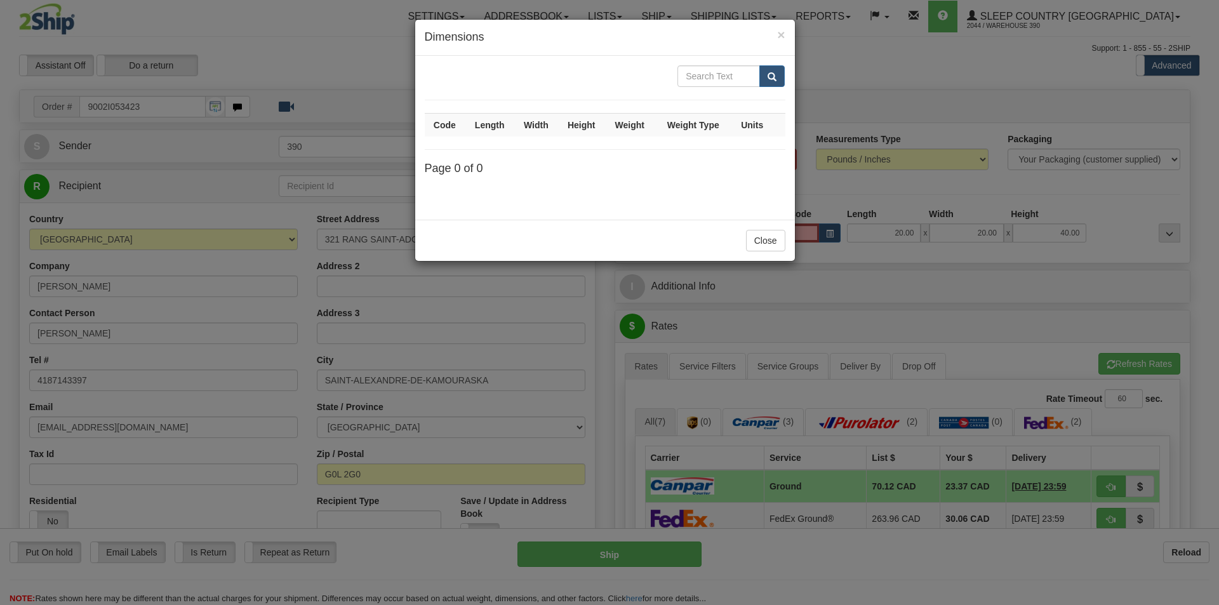
click at [828, 236] on div "× Dimensions Code Length Width Height Weight Weight Type Units Page 0 of 0 Close" at bounding box center [609, 302] width 1219 height 605
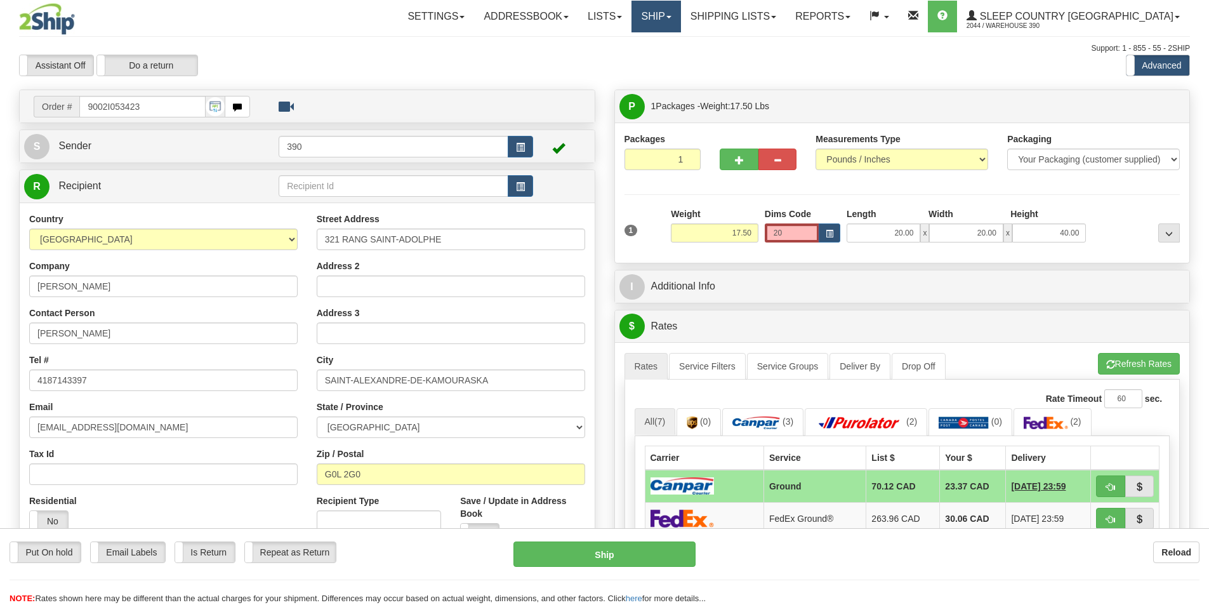
click at [680, 18] on link "Ship" at bounding box center [656, 17] width 49 height 32
click at [627, 45] on span "Ship Screen" at bounding box center [602, 44] width 48 height 10
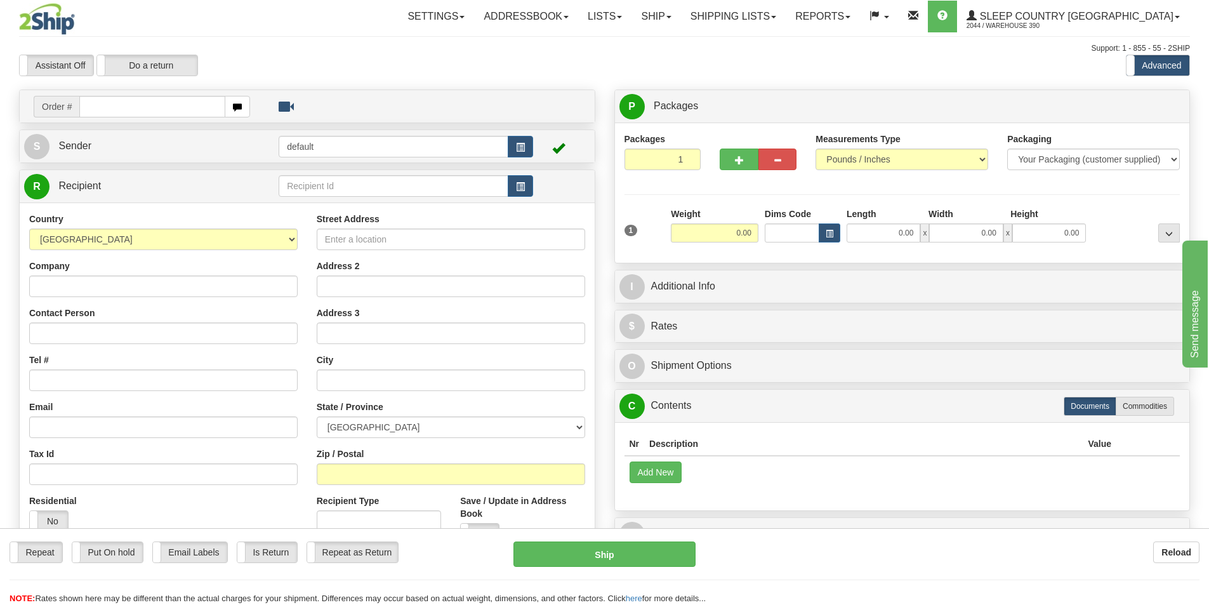
click at [139, 104] on input "text" at bounding box center [152, 107] width 146 height 22
type input "9002I053423"
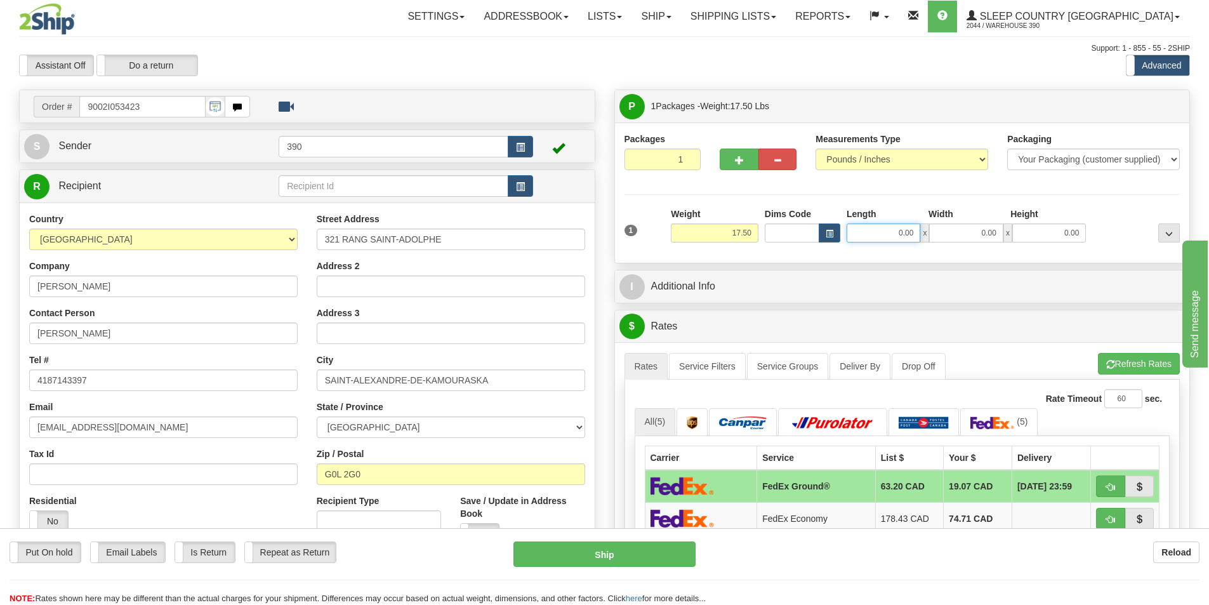
click at [913, 236] on input "0.00" at bounding box center [884, 232] width 74 height 19
type input "20.00"
click at [999, 232] on input "0.00" at bounding box center [966, 232] width 74 height 19
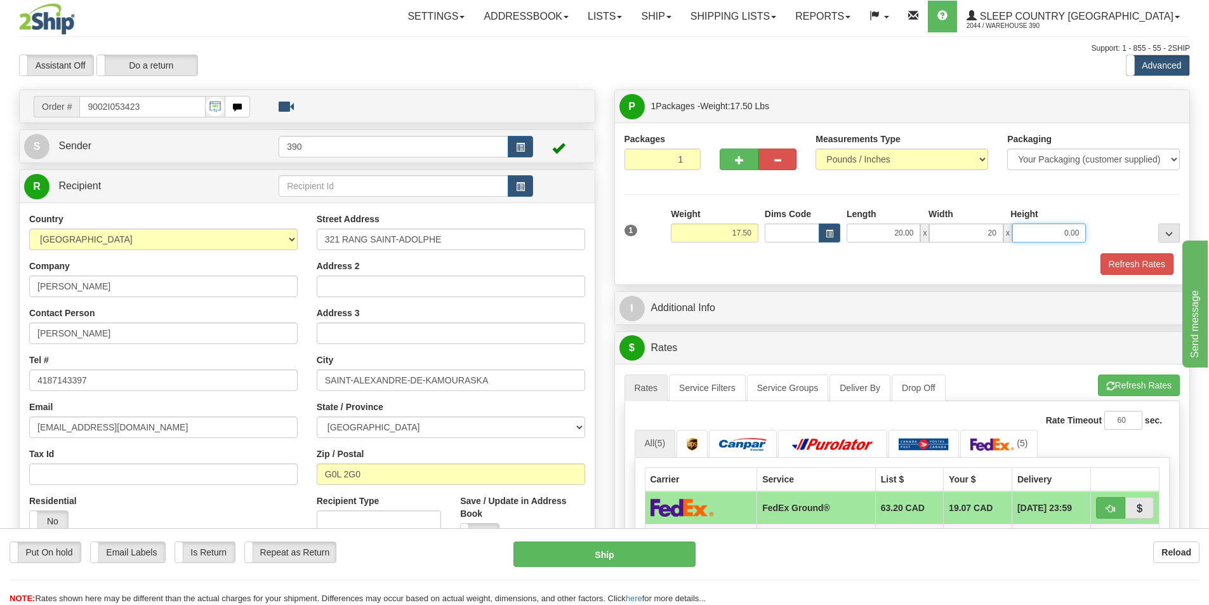
type input "20.00"
click at [1083, 232] on input "0.00" at bounding box center [1049, 232] width 74 height 19
type input "40.00"
click at [1137, 258] on button "Refresh Rates" at bounding box center [1137, 264] width 73 height 22
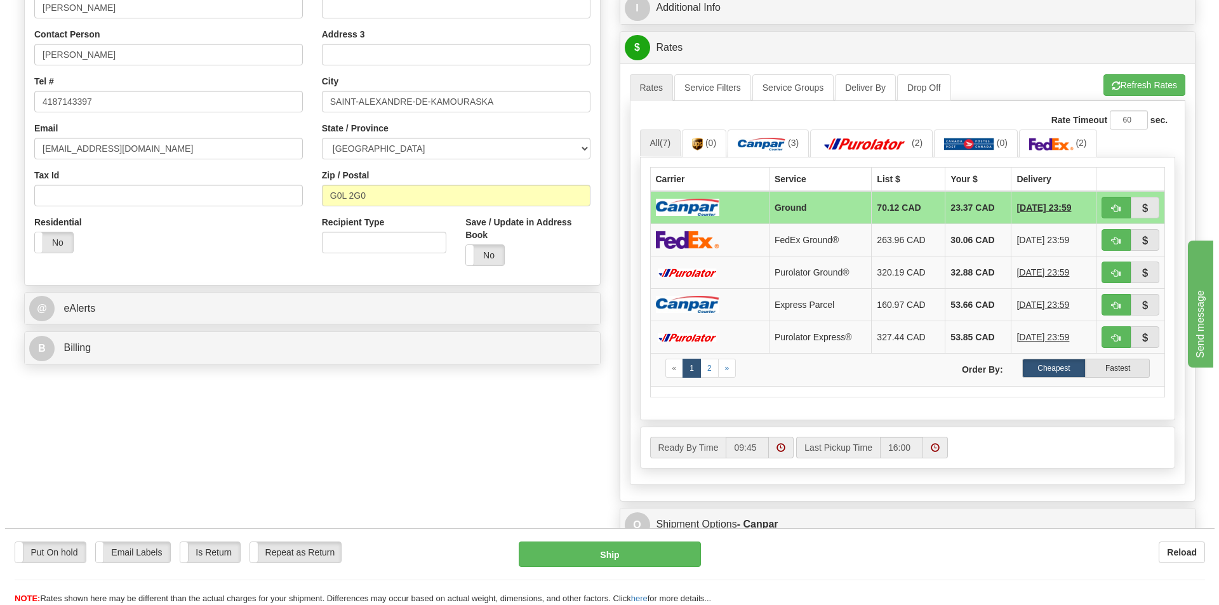
scroll to position [317, 0]
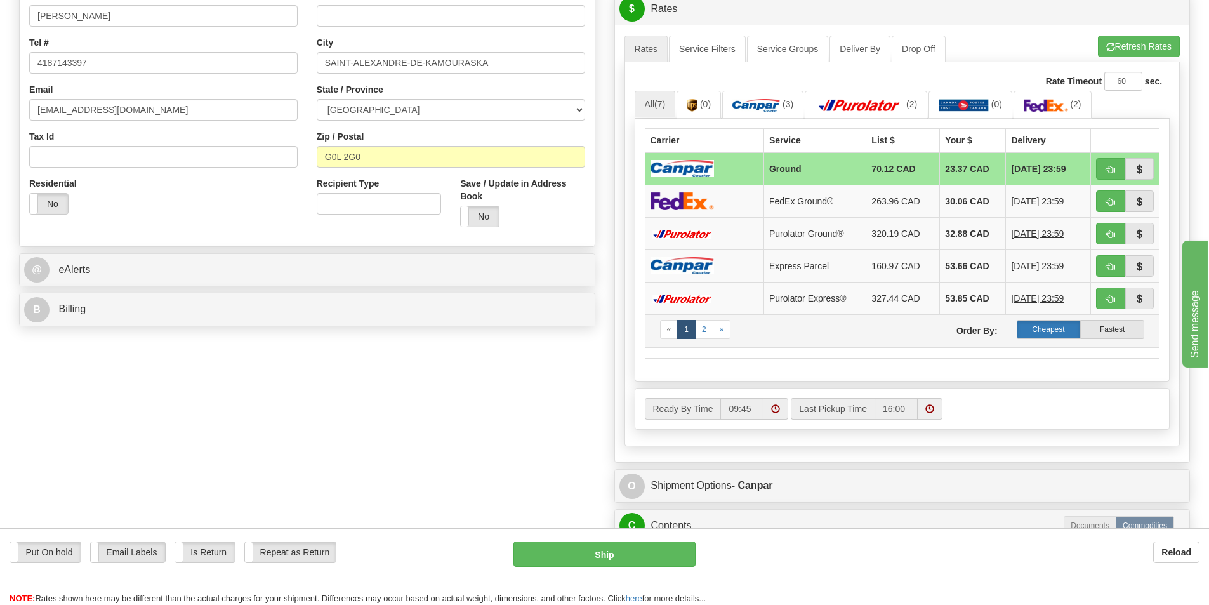
click at [1056, 324] on label "Cheapest" at bounding box center [1049, 329] width 64 height 19
click at [609, 552] on button "Ship" at bounding box center [605, 553] width 182 height 25
type input "1"
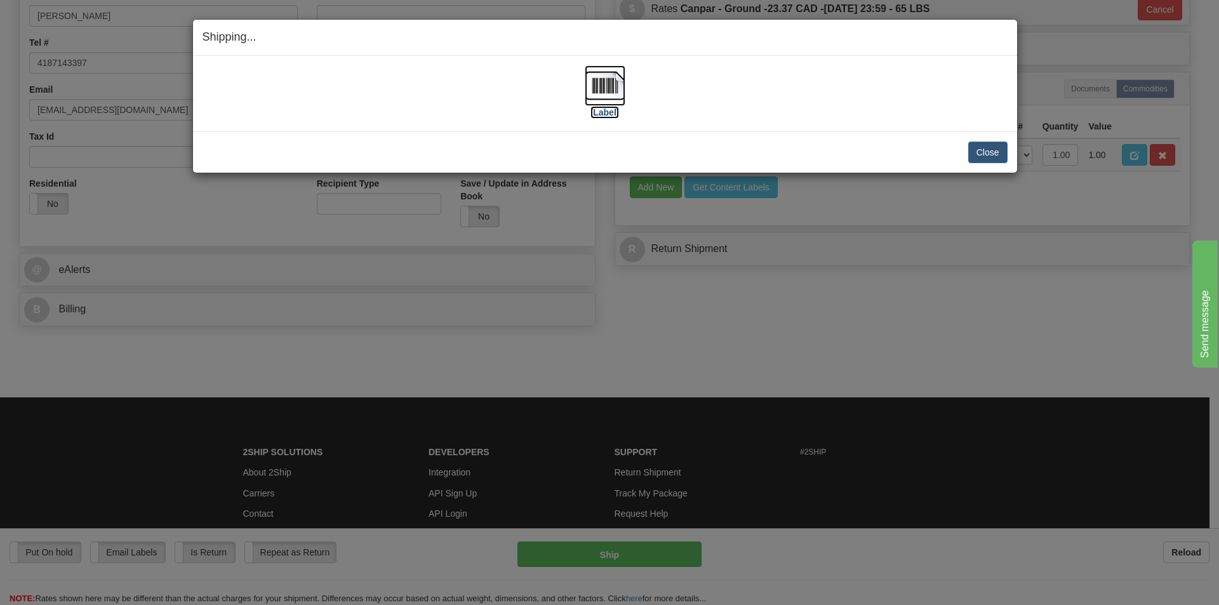
click at [600, 76] on img at bounding box center [605, 85] width 41 height 41
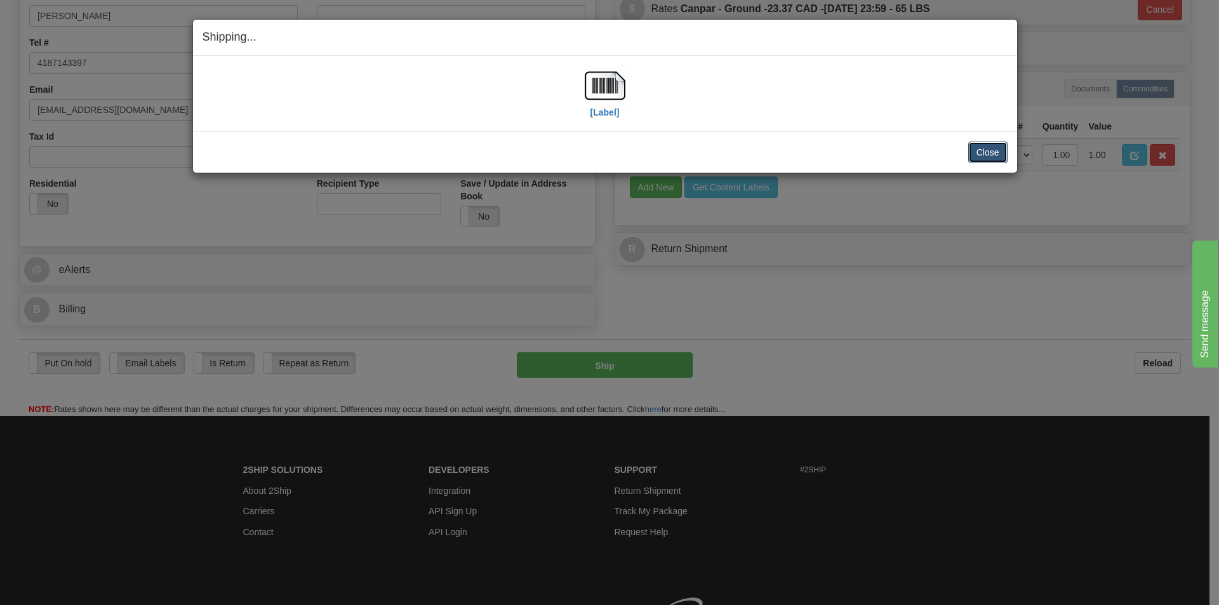
click at [988, 151] on button "Close" at bounding box center [987, 153] width 39 height 22
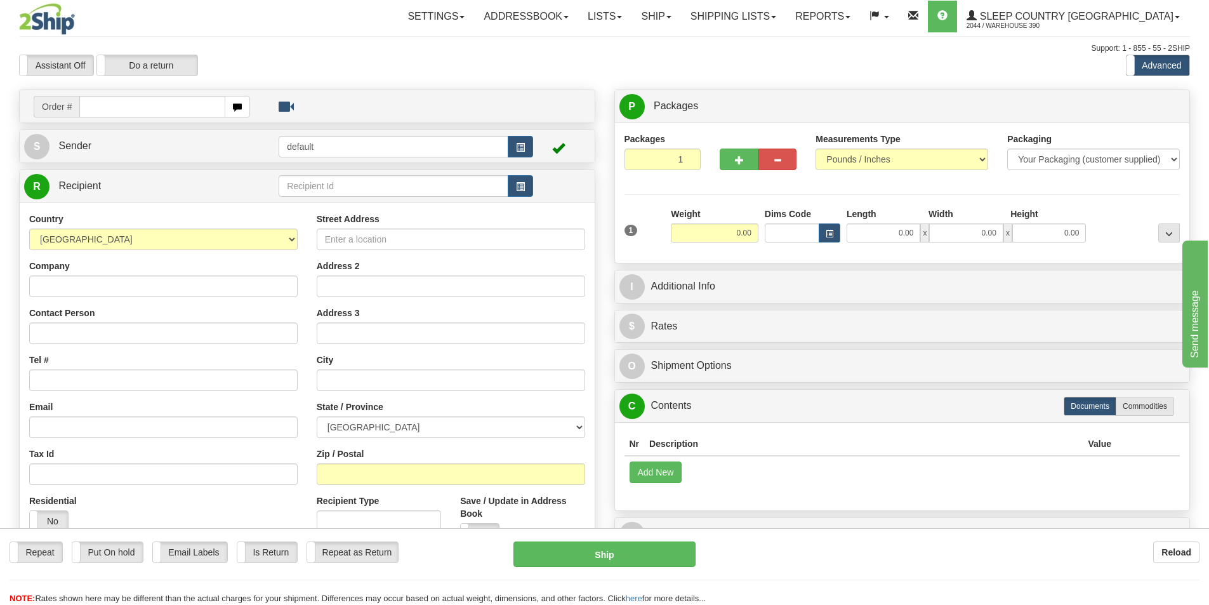
click at [100, 109] on input "text" at bounding box center [152, 107] width 146 height 22
type input "9002I064968"
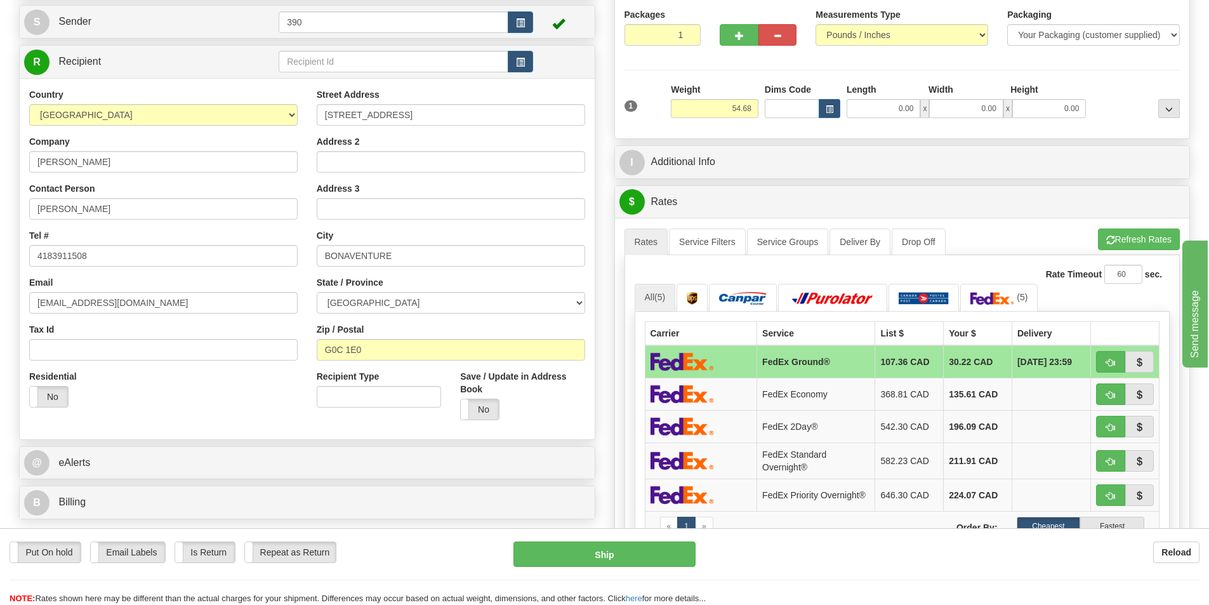
scroll to position [127, 0]
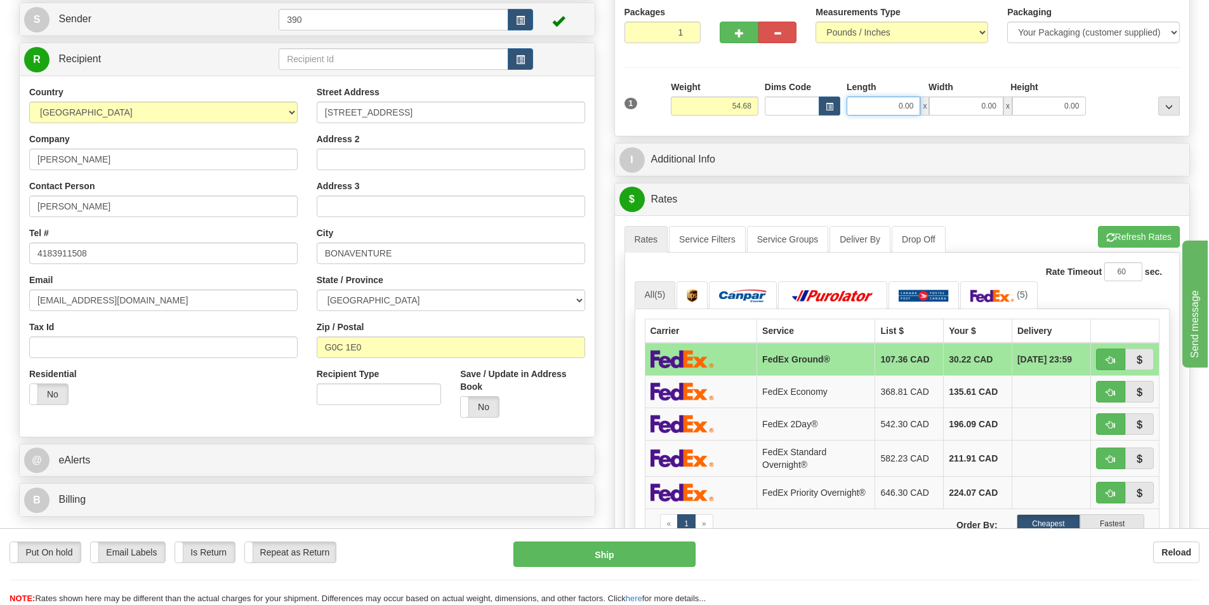
click at [915, 106] on input "0.00" at bounding box center [884, 105] width 74 height 19
type input "20.00"
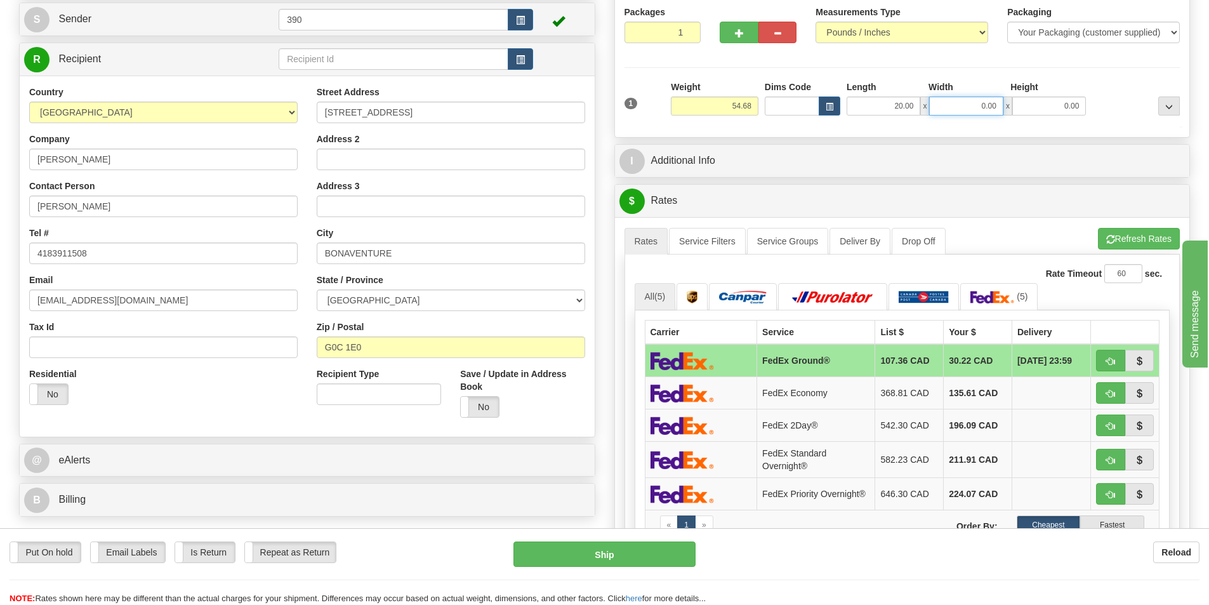
click at [998, 105] on input "0.00" at bounding box center [966, 105] width 74 height 19
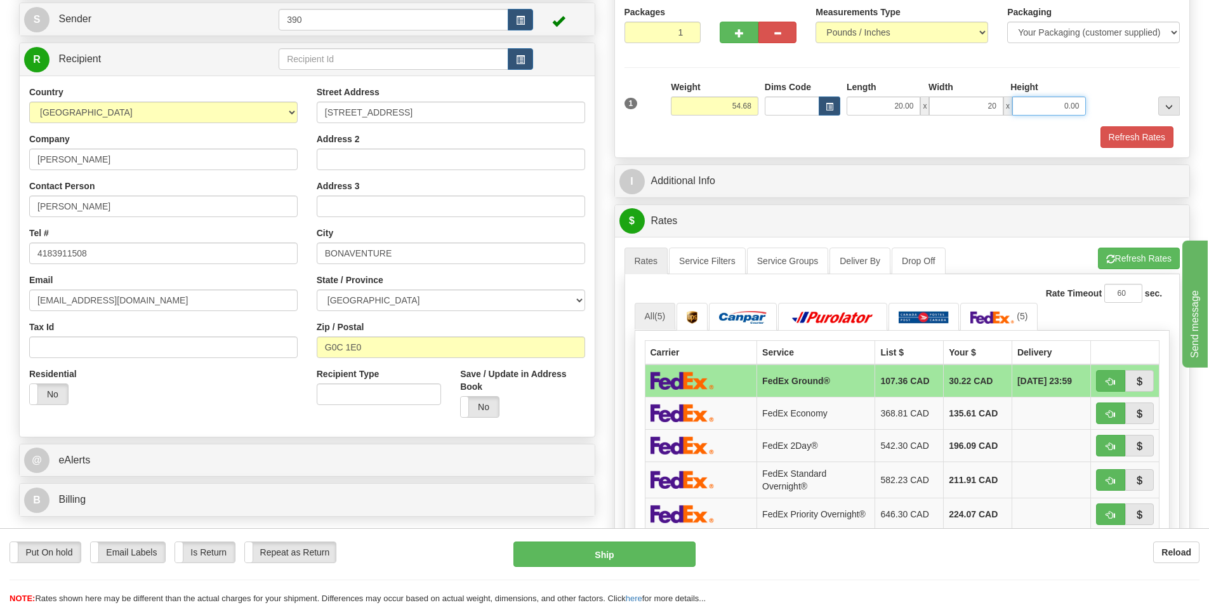
type input "20.00"
click at [1080, 106] on input "0.00" at bounding box center [1049, 105] width 74 height 19
type input "40.00"
click at [1136, 129] on button "Refresh Rates" at bounding box center [1137, 137] width 73 height 22
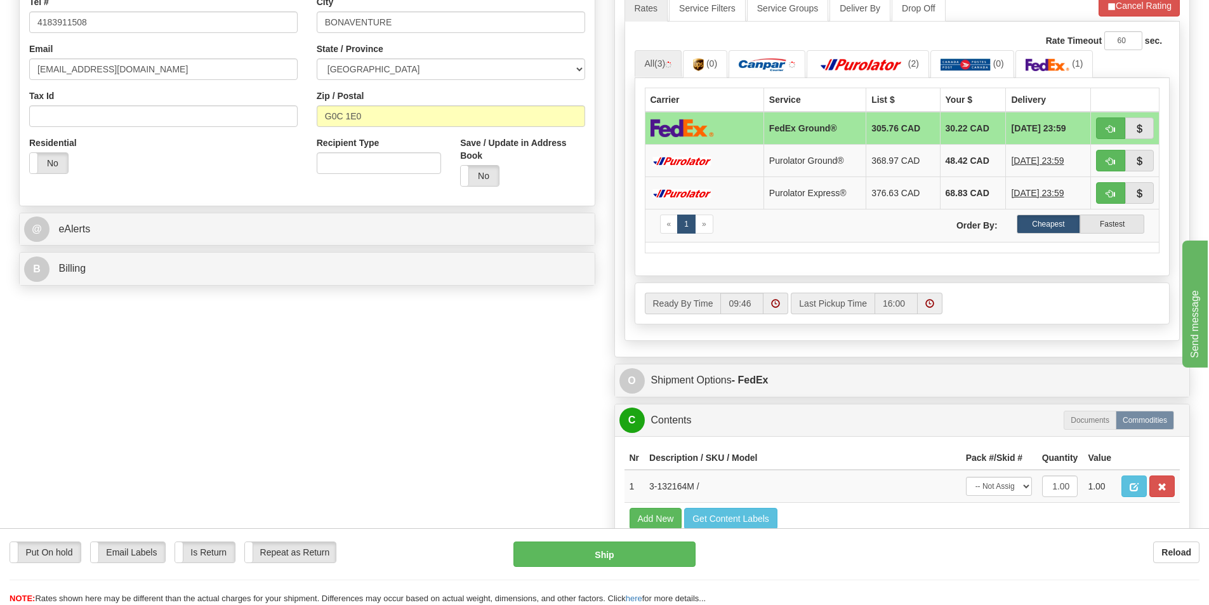
scroll to position [381, 0]
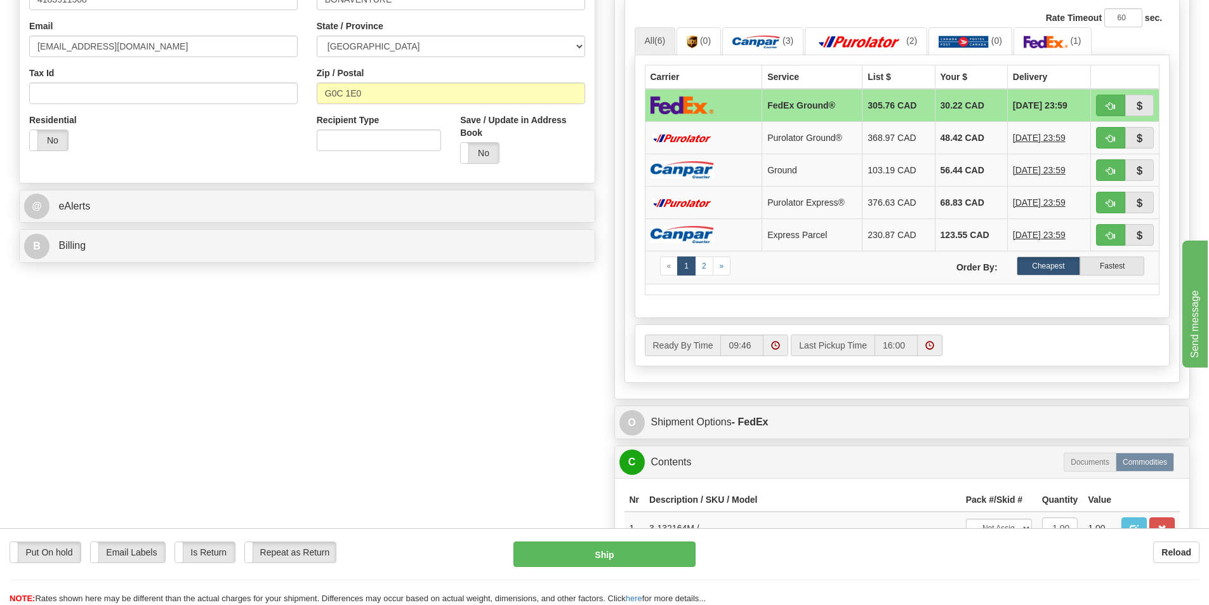
click at [1047, 201] on span "[DATE] 23:59" at bounding box center [1039, 202] width 53 height 13
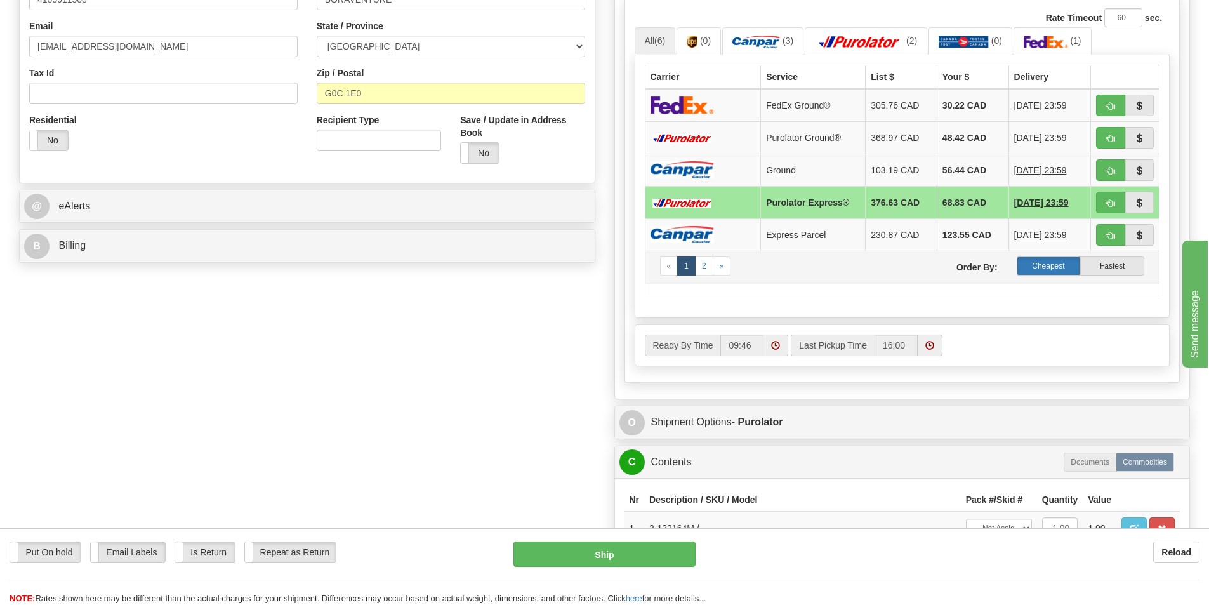
click at [1050, 262] on label "Cheapest" at bounding box center [1049, 265] width 64 height 19
click at [1018, 102] on span "[DATE] 23:59" at bounding box center [1040, 105] width 53 height 13
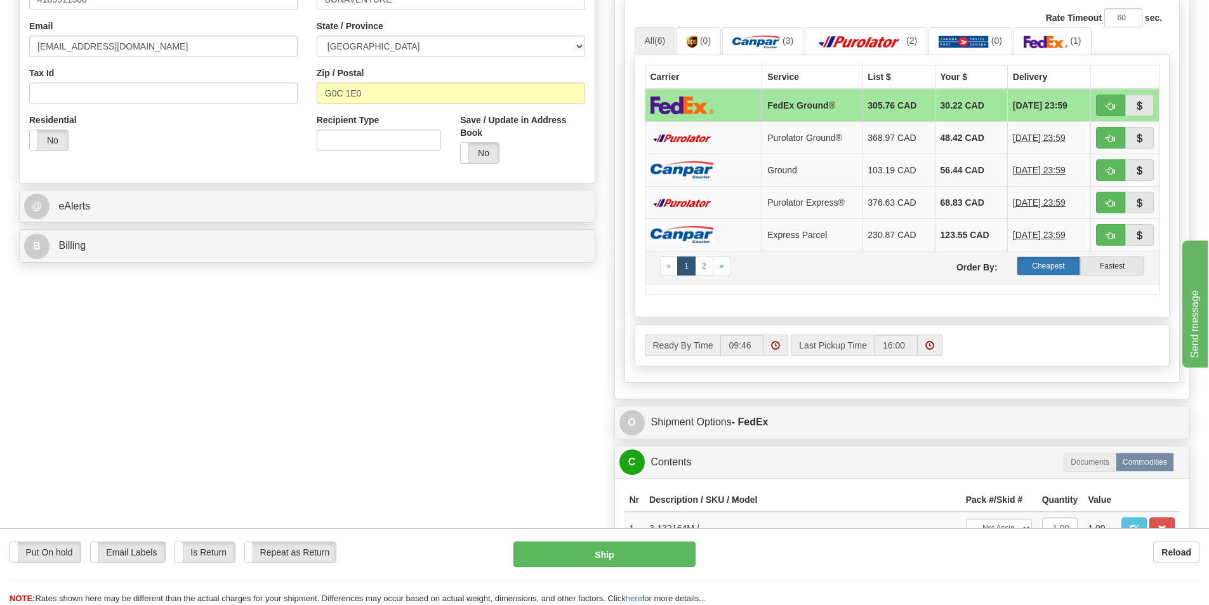
click at [1051, 262] on label "Cheapest" at bounding box center [1049, 265] width 64 height 19
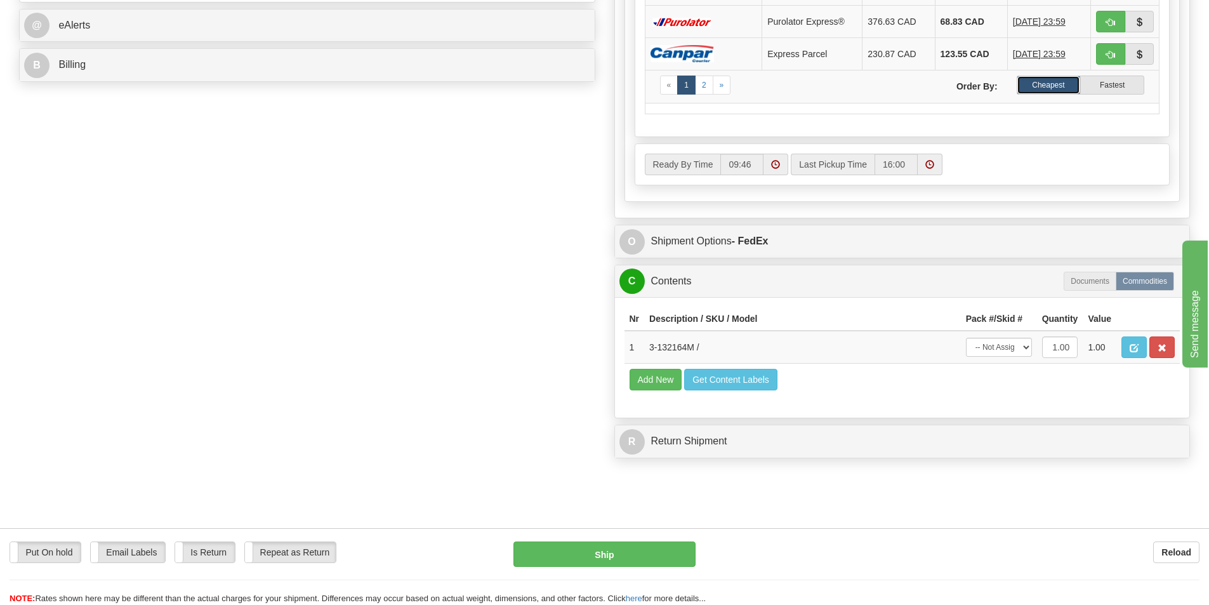
scroll to position [571, 0]
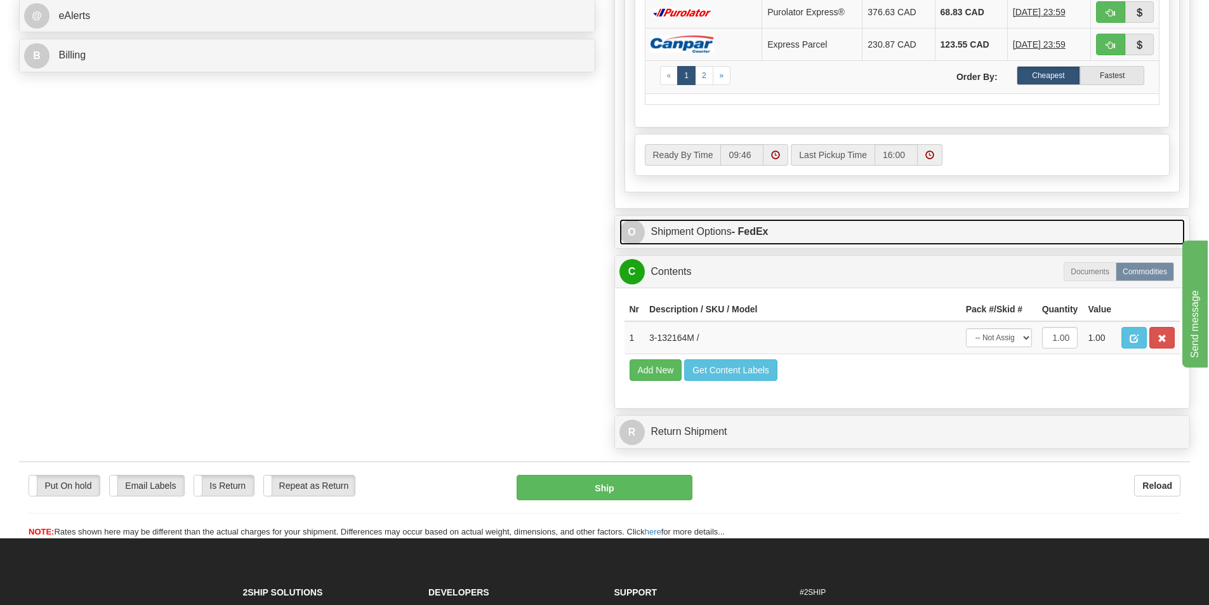
click at [718, 230] on link "O Shipment Options - FedEx" at bounding box center [903, 232] width 566 height 26
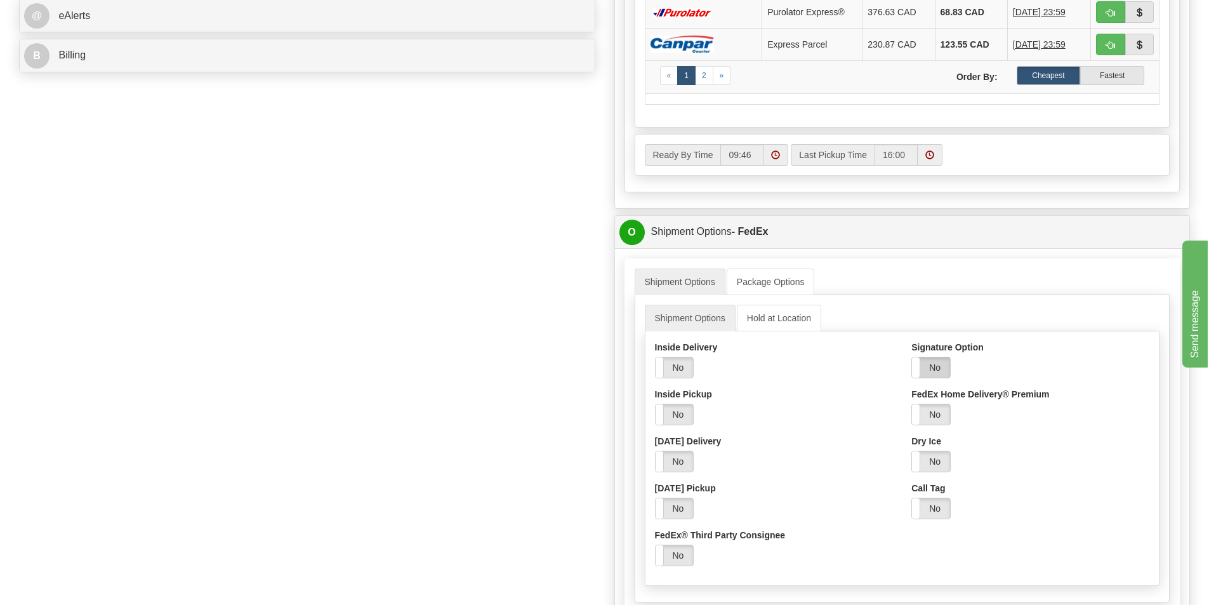
click at [940, 368] on label "No" at bounding box center [931, 367] width 38 height 20
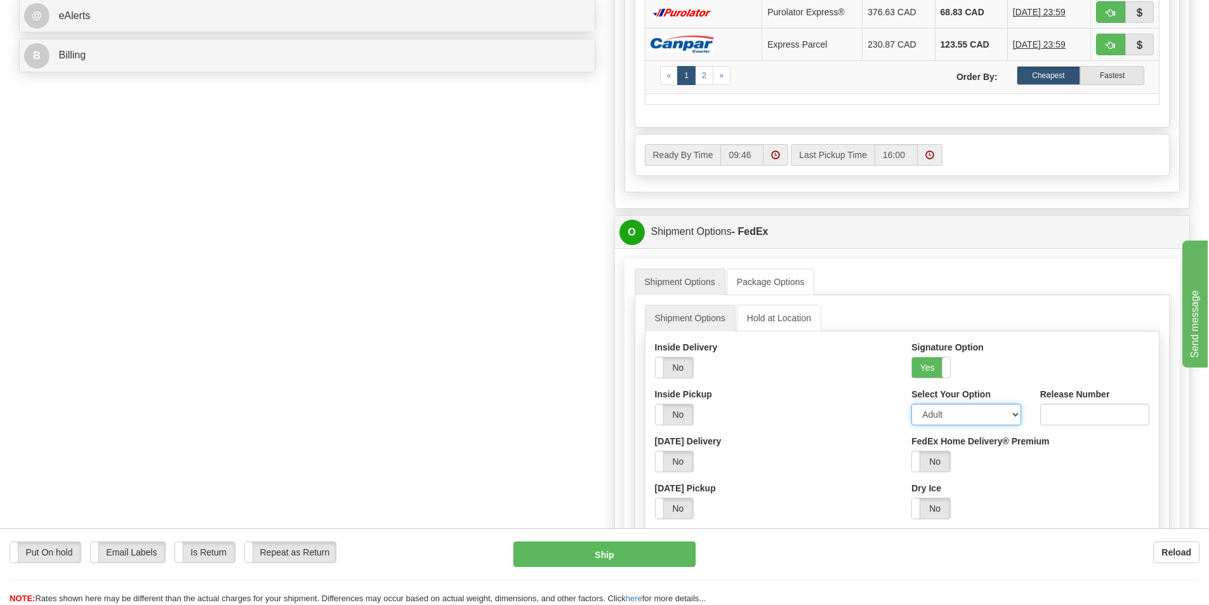
click at [1017, 413] on select "Adult Direct Indirect No Signature Required Service Default" at bounding box center [966, 415] width 109 height 22
select select "2"
click at [912, 404] on select "Adult Direct Indirect No Signature Required Service Default" at bounding box center [966, 415] width 109 height 22
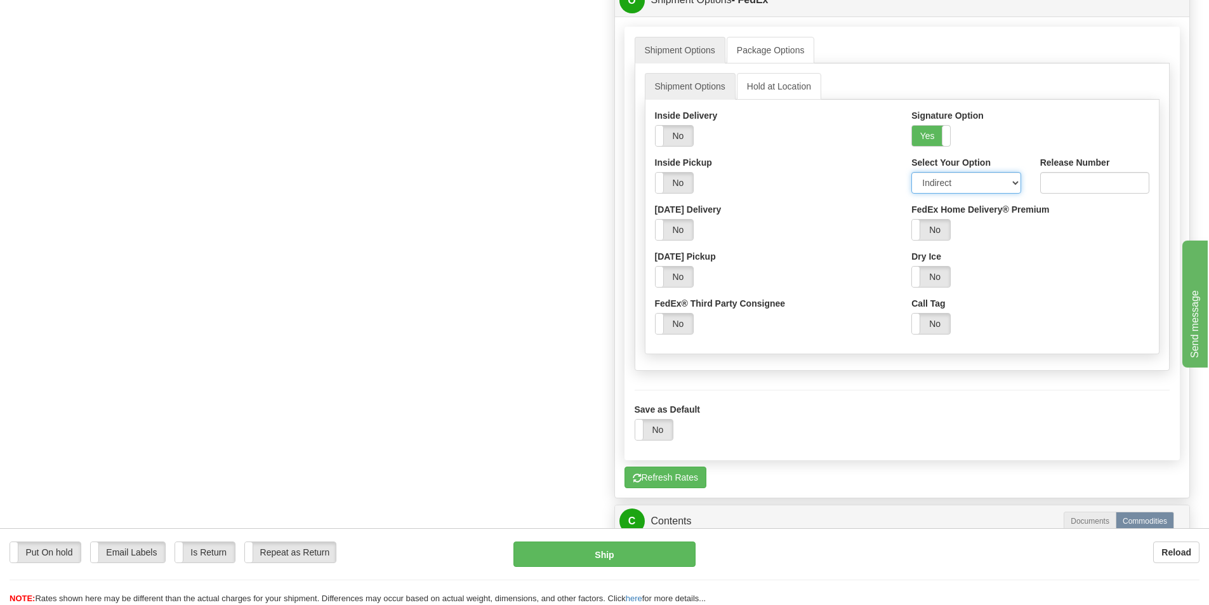
scroll to position [825, 0]
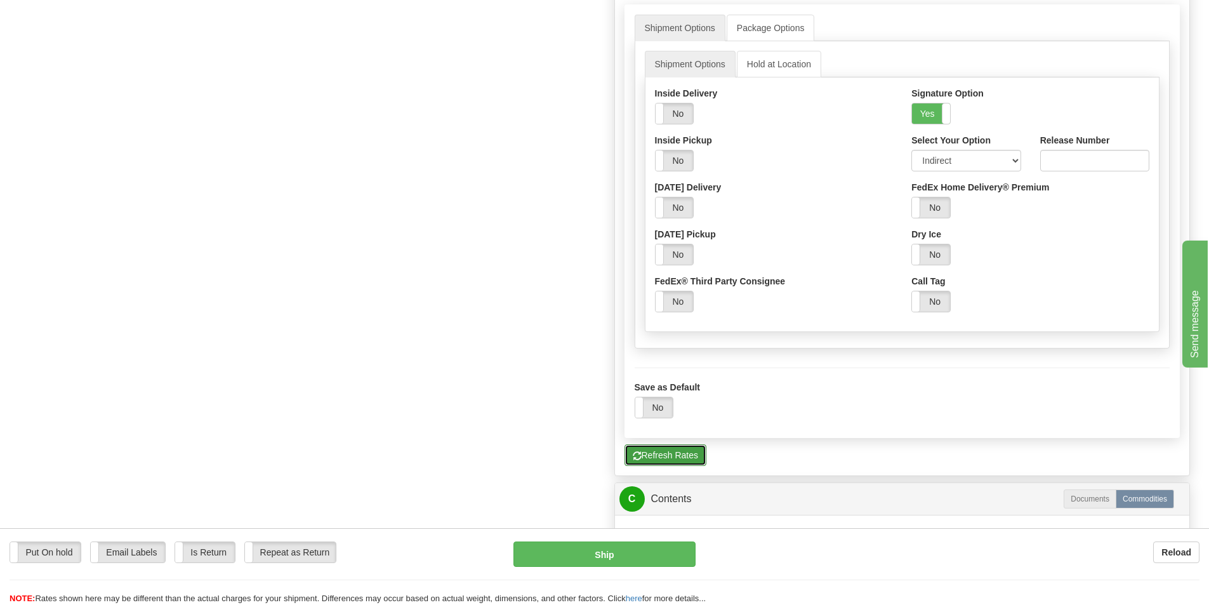
click at [654, 455] on button "Refresh Rates" at bounding box center [666, 455] width 82 height 22
click at [601, 554] on button "Ship" at bounding box center [605, 553] width 182 height 25
type input "92"
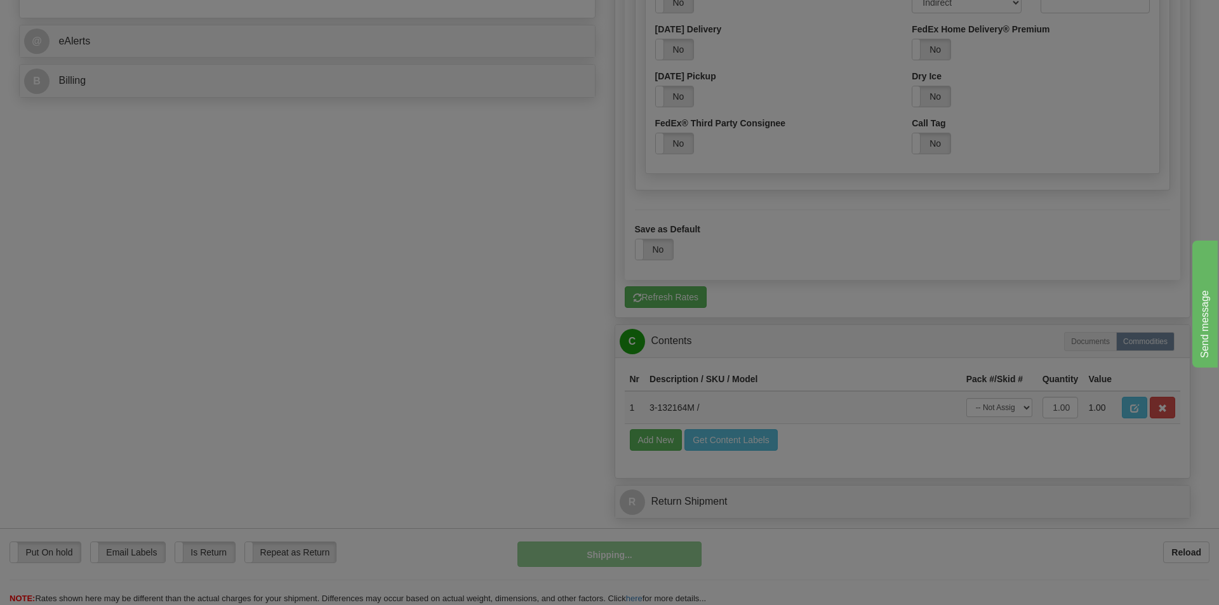
scroll to position [388, 0]
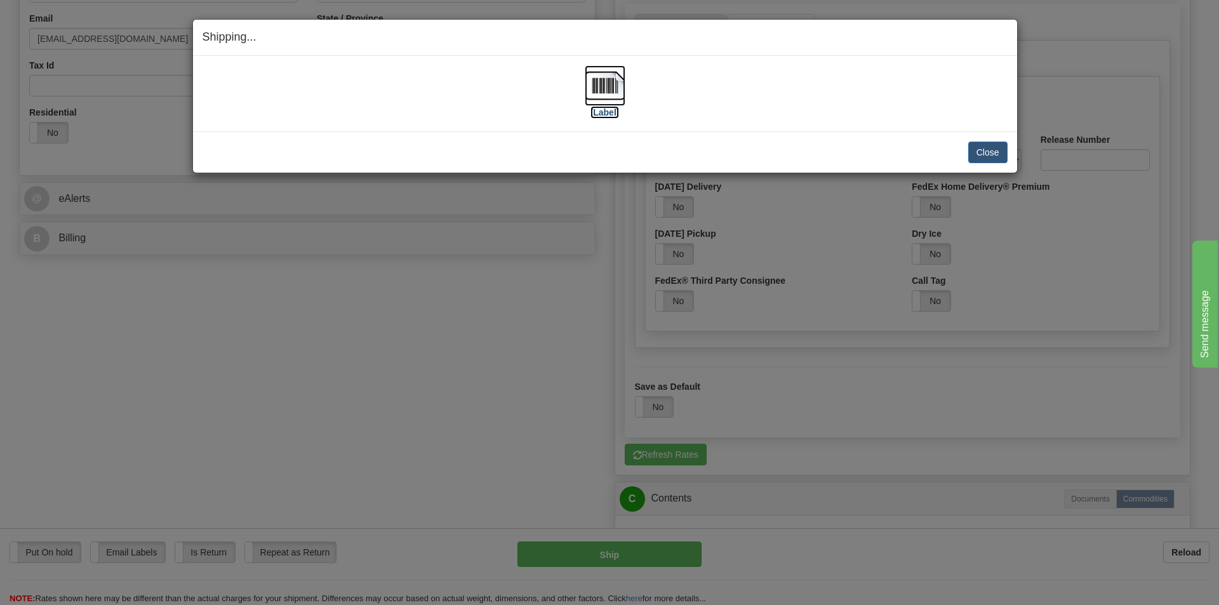
click at [606, 86] on img at bounding box center [605, 85] width 41 height 41
click at [981, 154] on button "Close" at bounding box center [987, 153] width 39 height 22
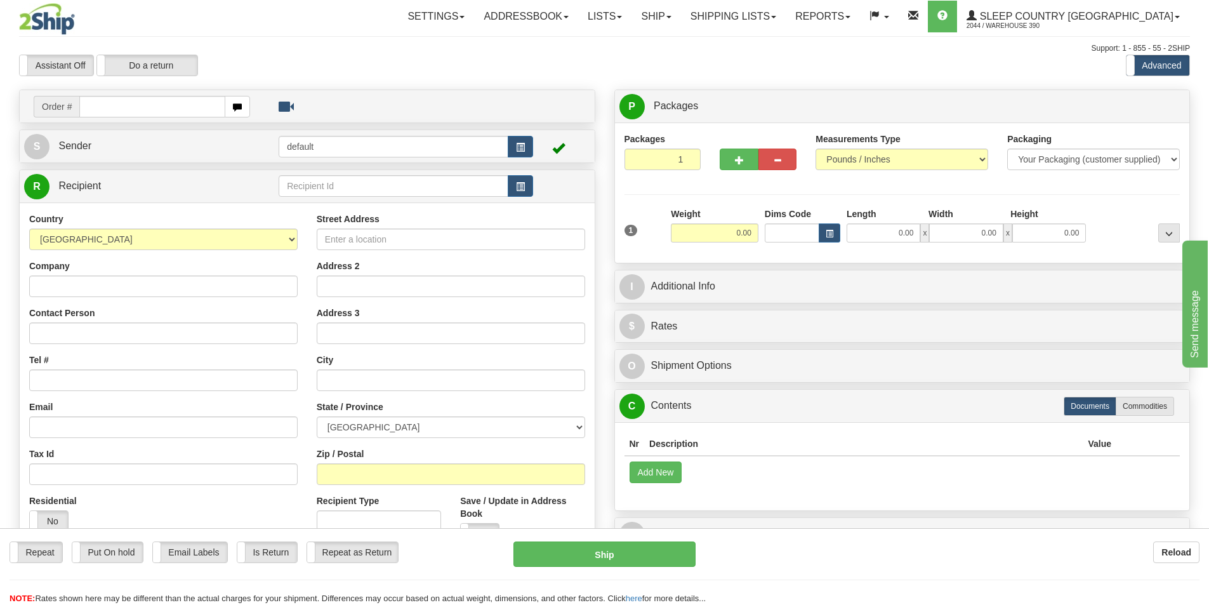
click at [206, 104] on input "text" at bounding box center [152, 107] width 146 height 22
type input "9002I065835"
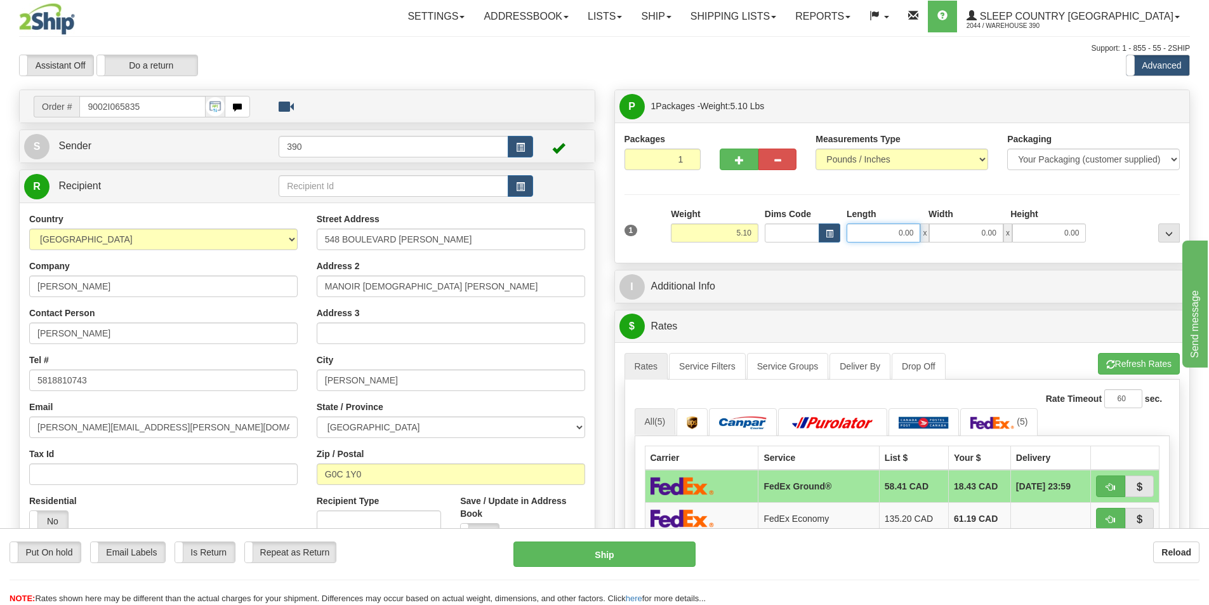
click at [915, 233] on input "0.00" at bounding box center [884, 232] width 74 height 19
type input "10.00"
click at [994, 236] on input "0.00" at bounding box center [966, 232] width 74 height 19
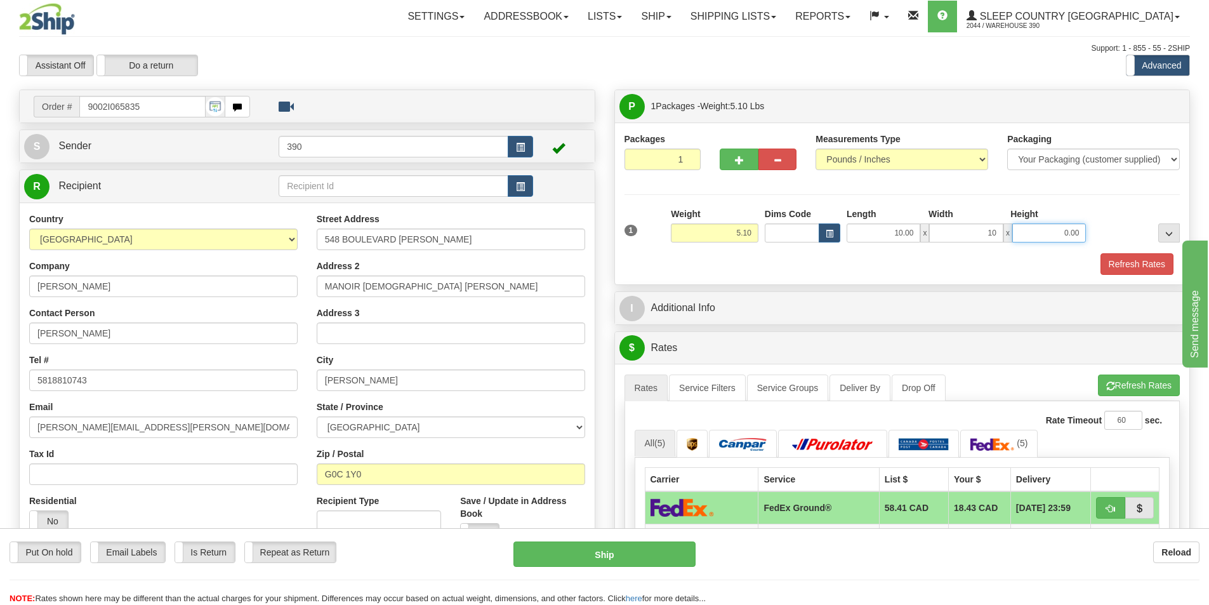
type input "10.00"
click at [1069, 233] on input "0.00" at bounding box center [1049, 232] width 74 height 19
type input "20.00"
click at [1141, 266] on button "Refresh Rates" at bounding box center [1137, 264] width 73 height 22
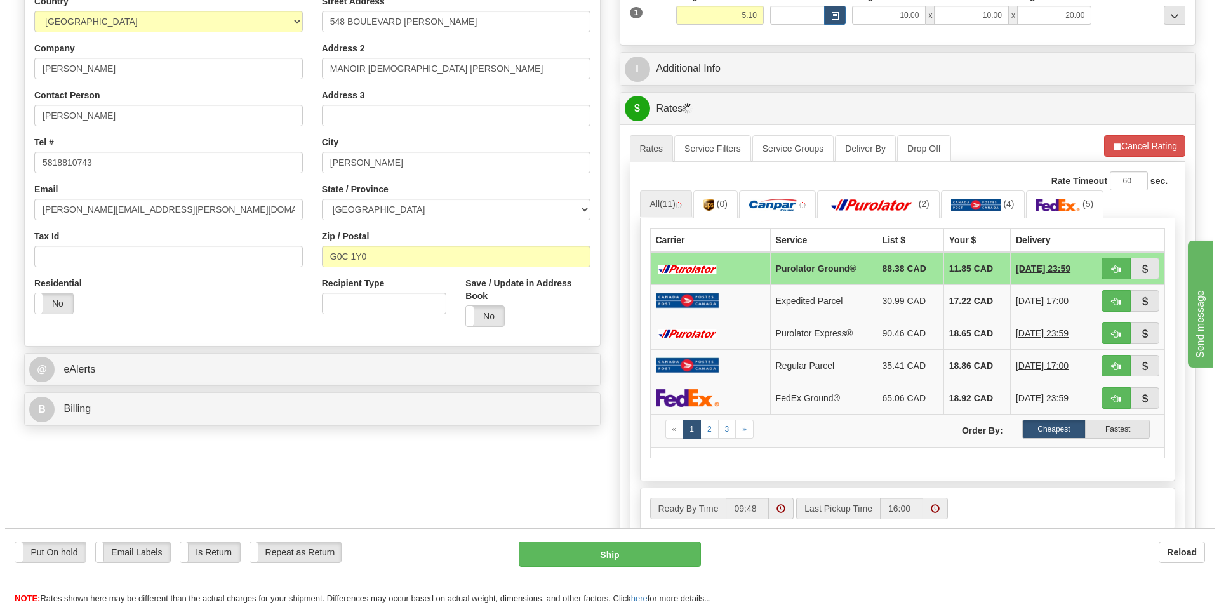
scroll to position [254, 0]
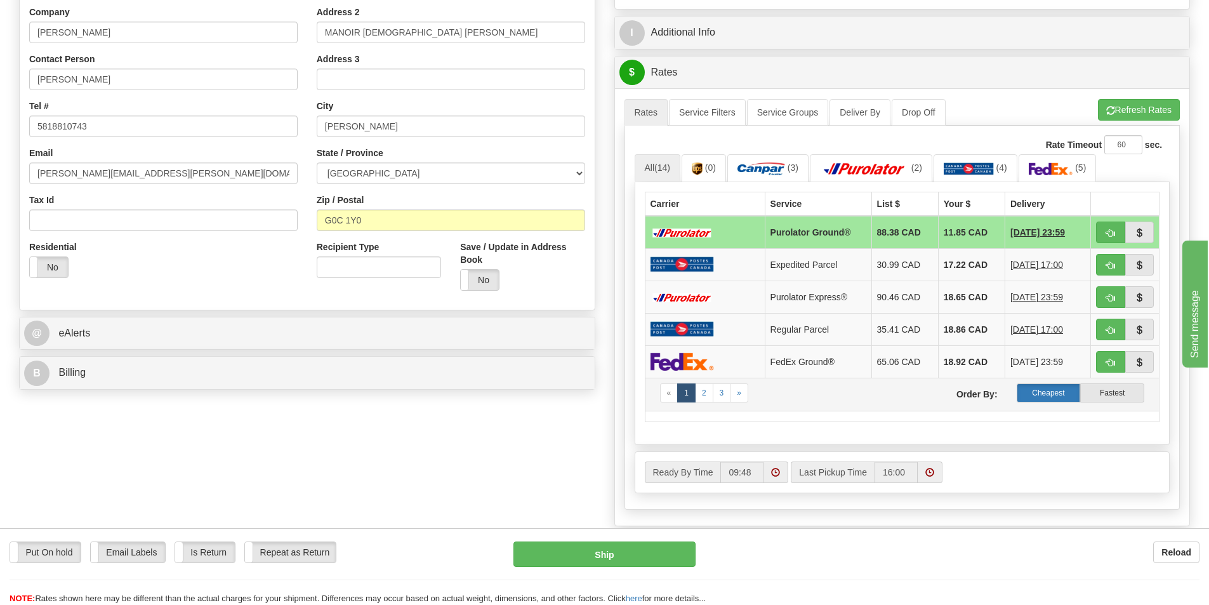
click at [1059, 392] on label "Cheapest" at bounding box center [1049, 392] width 64 height 19
click at [595, 554] on button "Ship" at bounding box center [605, 553] width 182 height 25
type input "260"
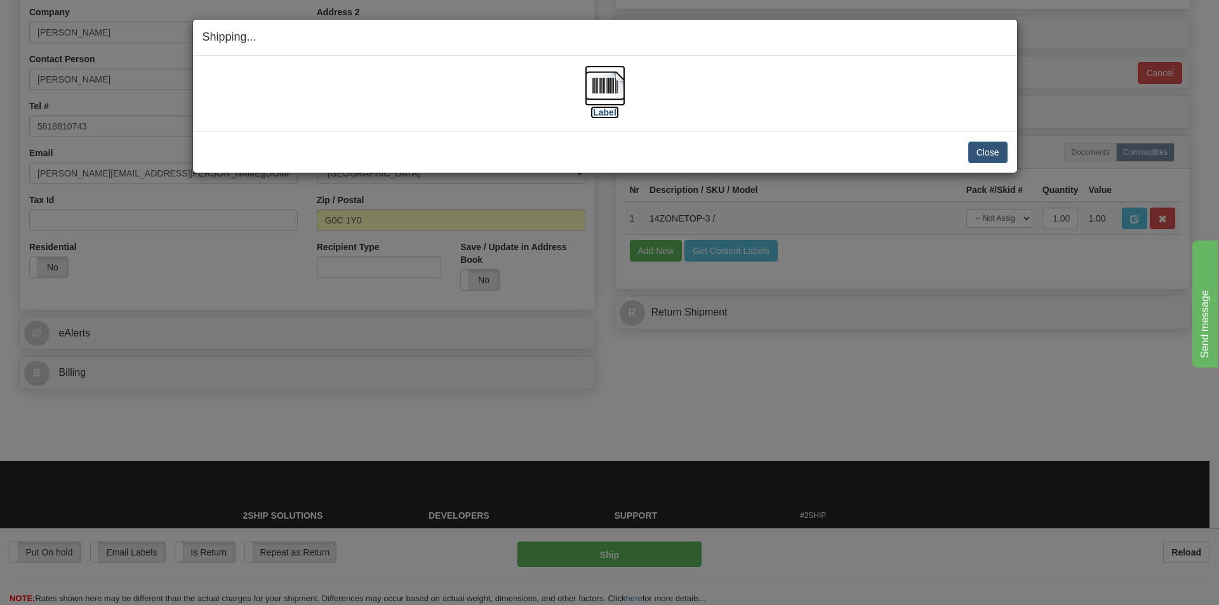
click at [614, 82] on img at bounding box center [605, 85] width 41 height 41
